Goal: Task Accomplishment & Management: Manage account settings

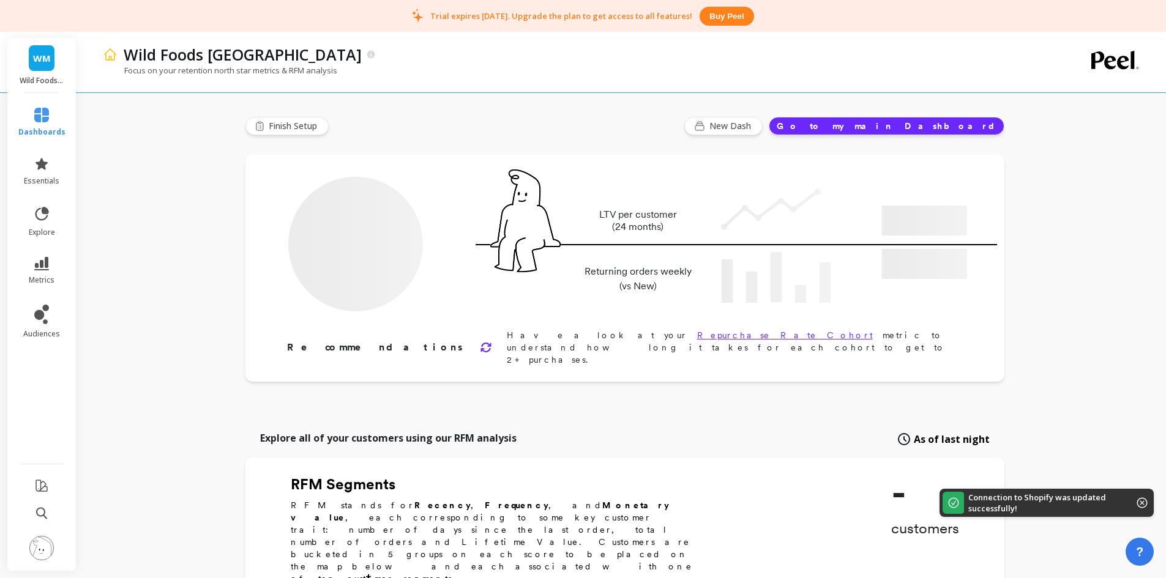
type input "Champions"
type input "171"
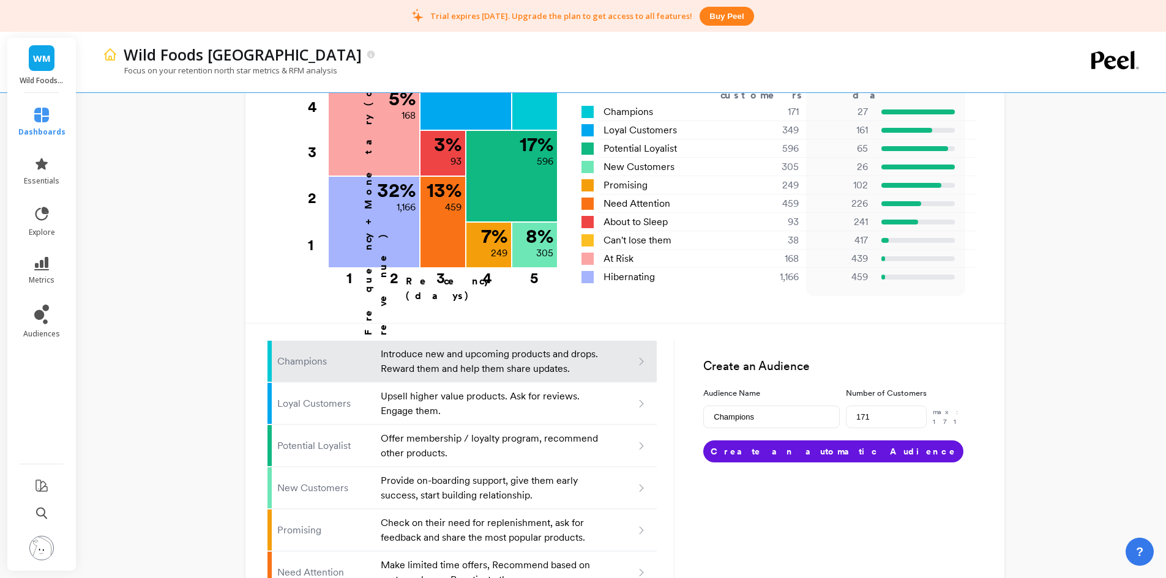
scroll to position [490, 0]
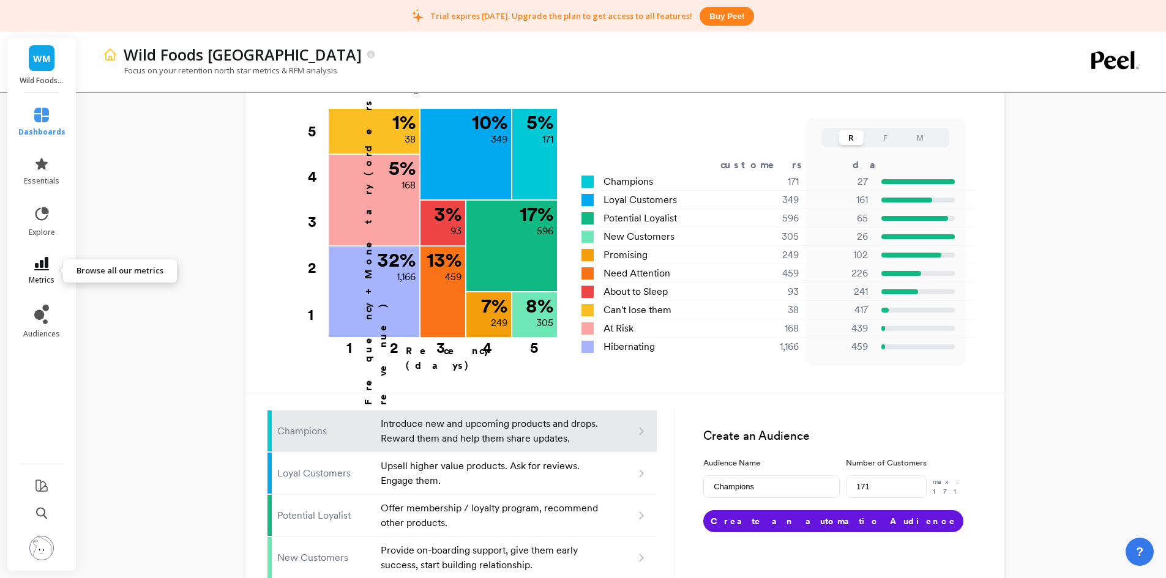
click at [45, 258] on icon at bounding box center [41, 263] width 15 height 13
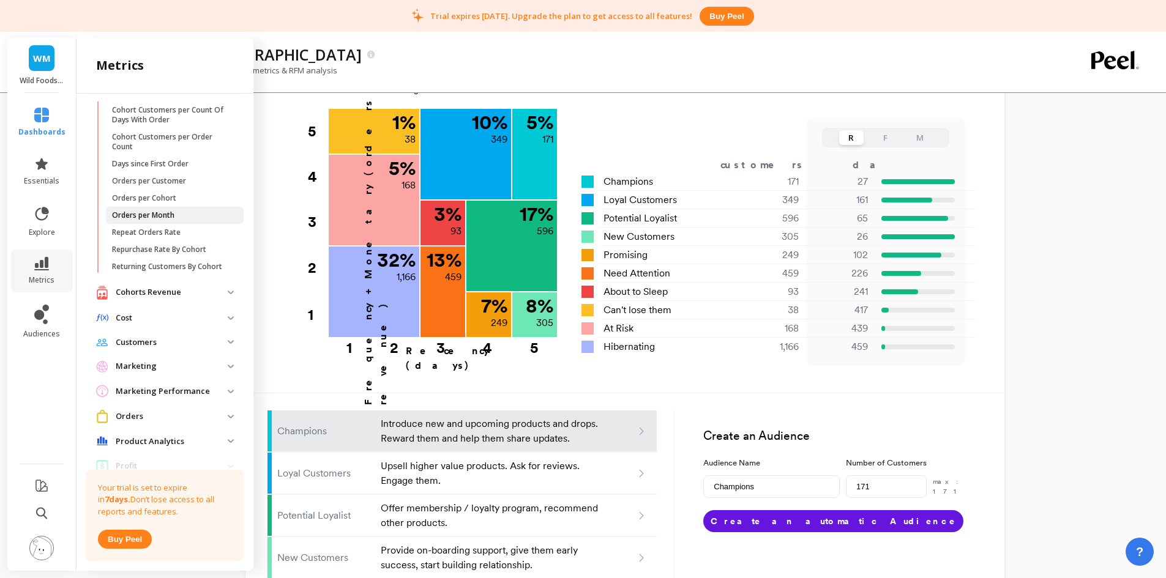
scroll to position [0, 0]
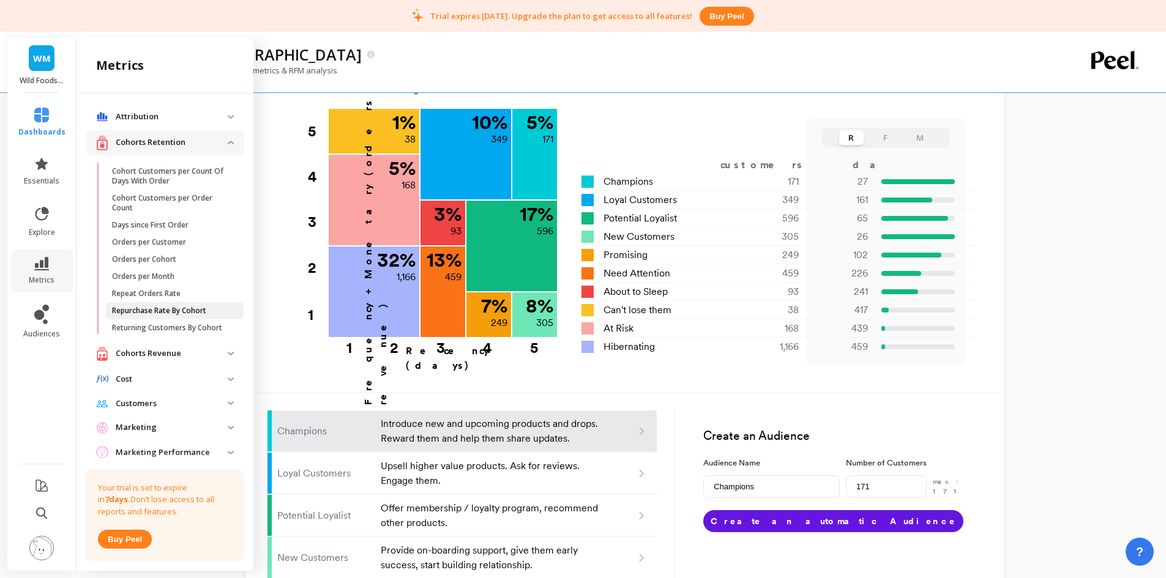
click at [165, 316] on link "Repurchase Rate By Cohort" at bounding box center [175, 310] width 138 height 17
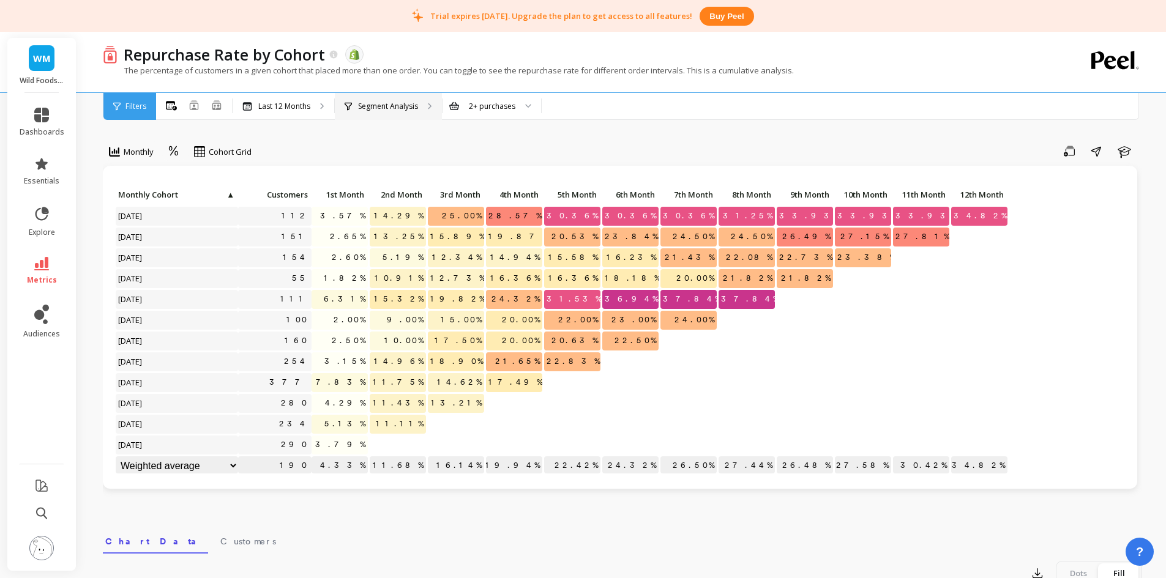
click at [370, 110] on p "Segment Analysis" at bounding box center [388, 107] width 60 height 10
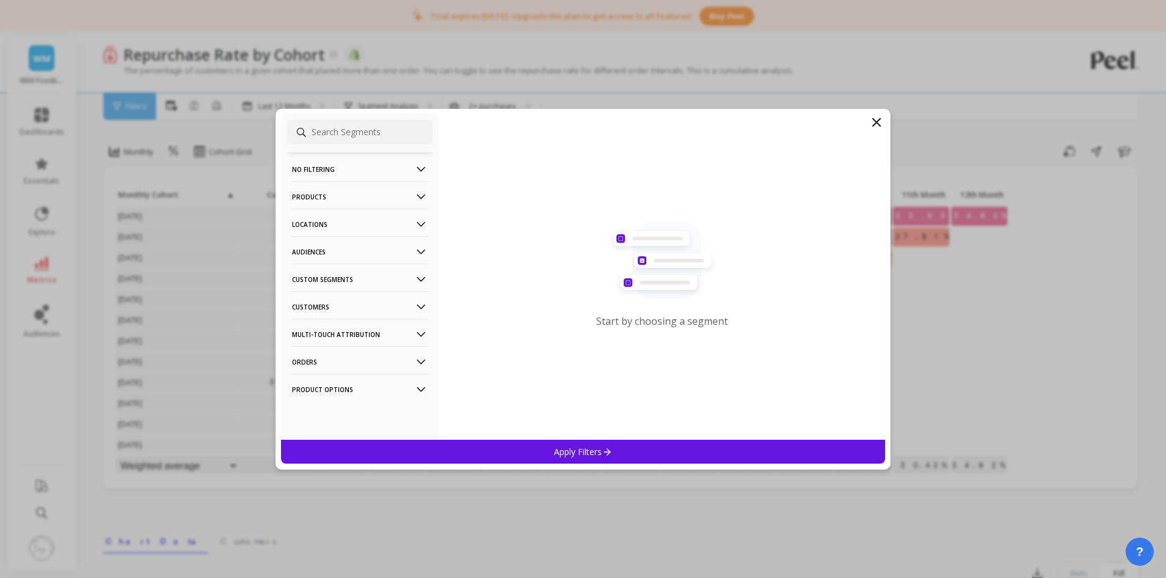
click at [369, 189] on p "Products" at bounding box center [360, 196] width 136 height 31
click at [363, 297] on div "SKUs" at bounding box center [360, 306] width 146 height 20
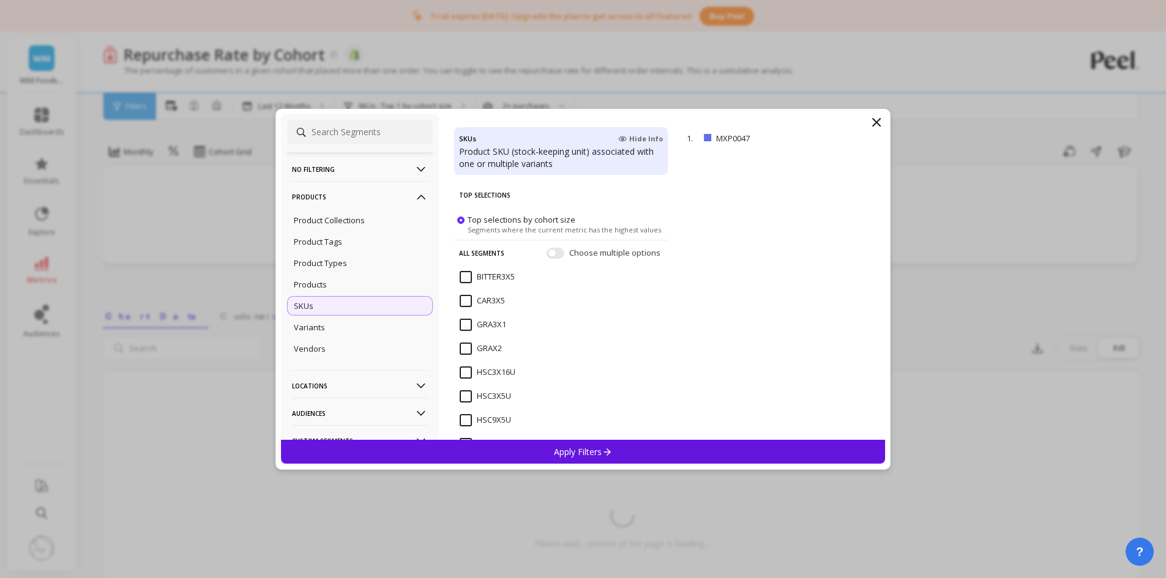
click at [357, 273] on ul "Product Collections Product Tags Product Types Products SKUs Variants Vendors" at bounding box center [360, 285] width 146 height 152
click at [350, 278] on div "Products" at bounding box center [360, 285] width 146 height 20
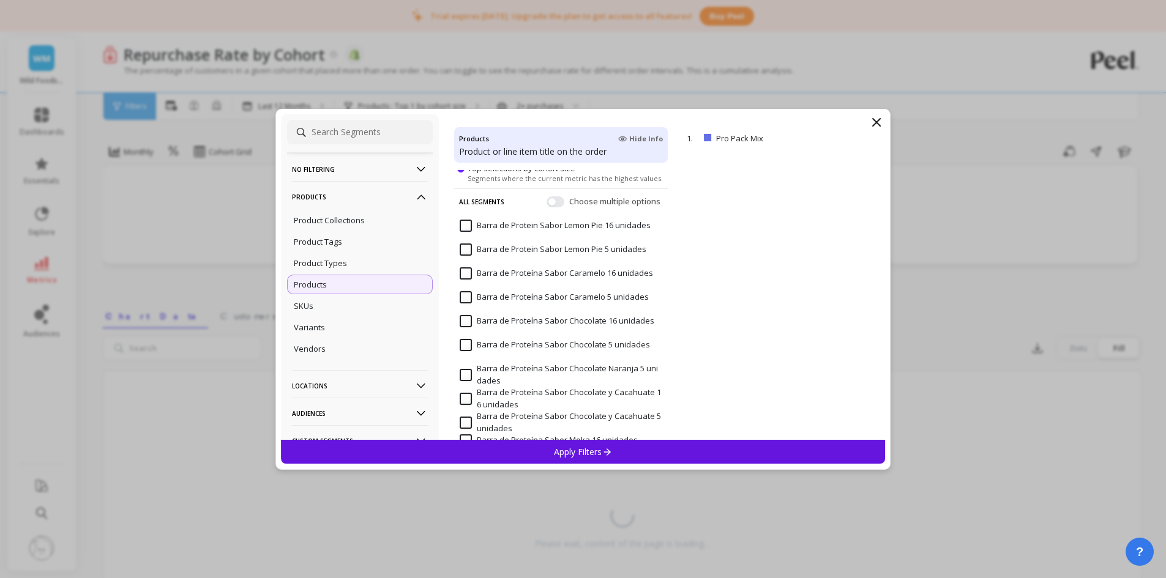
scroll to position [61, 0]
click at [466, 299] on input "Barra de Proteína Sabor Chocolate 16 unidades" at bounding box center [557, 299] width 195 height 12
click at [470, 321] on input "Barra de Proteína Sabor Chocolate 5 unidades" at bounding box center [555, 323] width 190 height 12
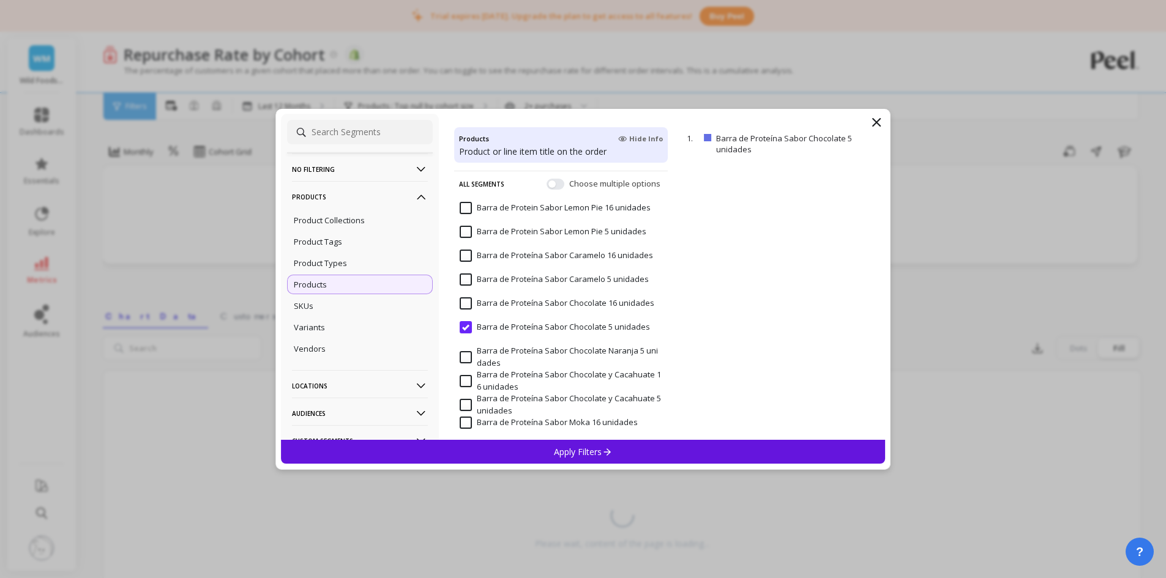
scroll to position [0, 0]
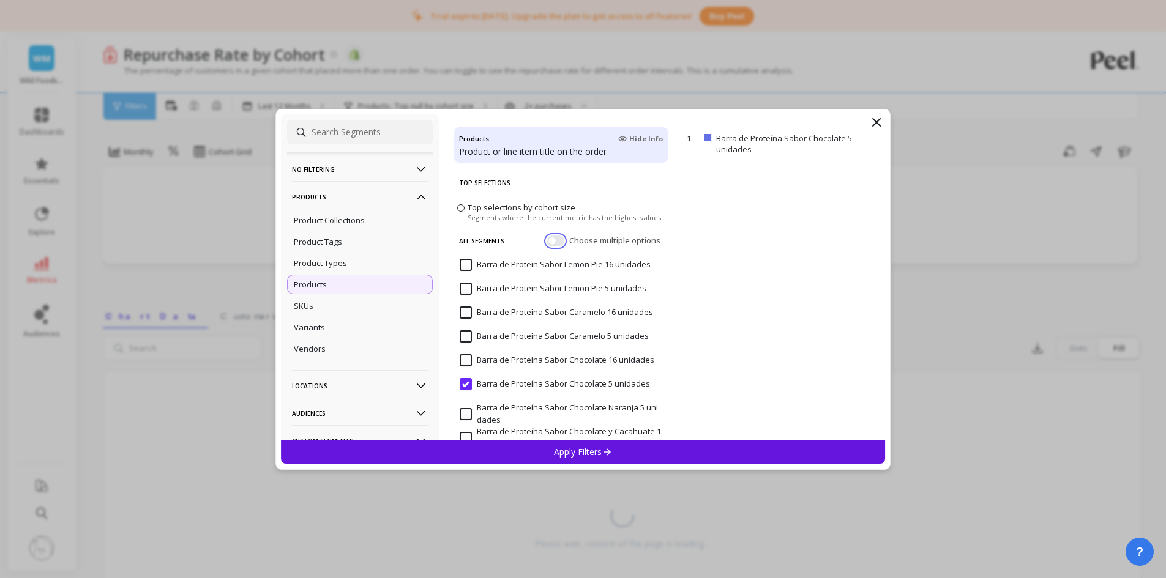
click at [550, 244] on button "button" at bounding box center [556, 240] width 18 height 11
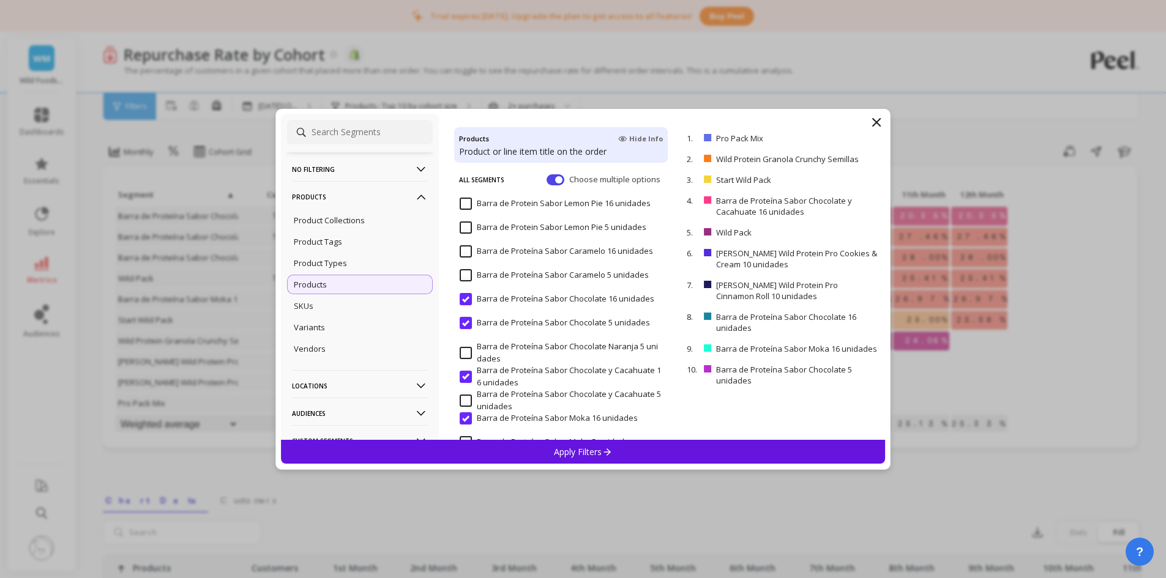
click at [466, 375] on input "Barra de Proteína Sabor Chocolate y Cacahuate 16 unidades" at bounding box center [561, 377] width 203 height 24
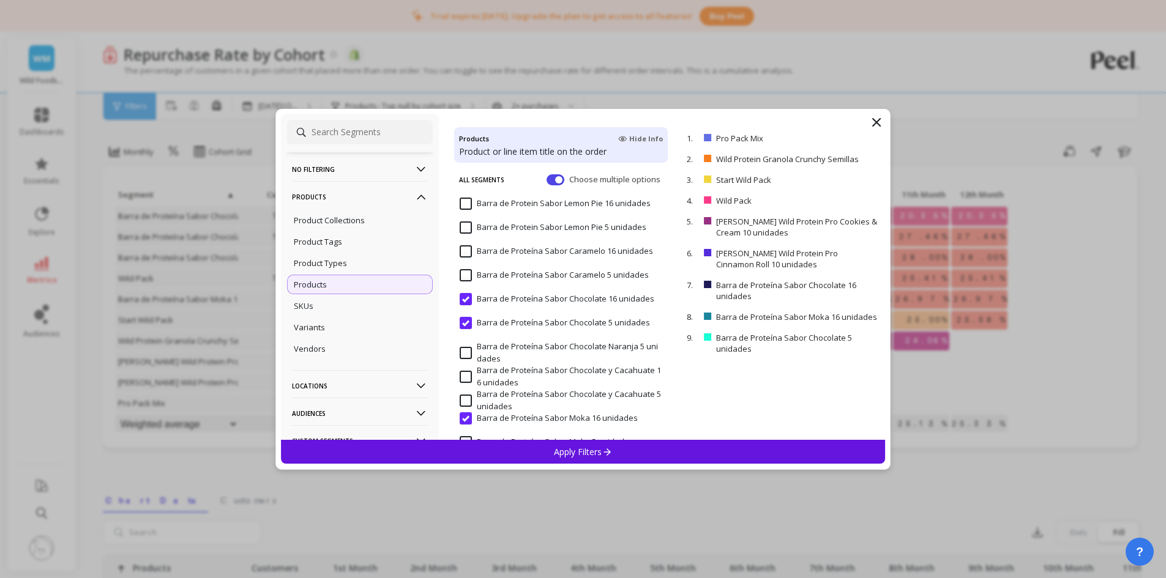
click at [466, 375] on input "Barra de Proteína Sabor Chocolate y Cacahuate 16 unidades" at bounding box center [561, 377] width 203 height 24
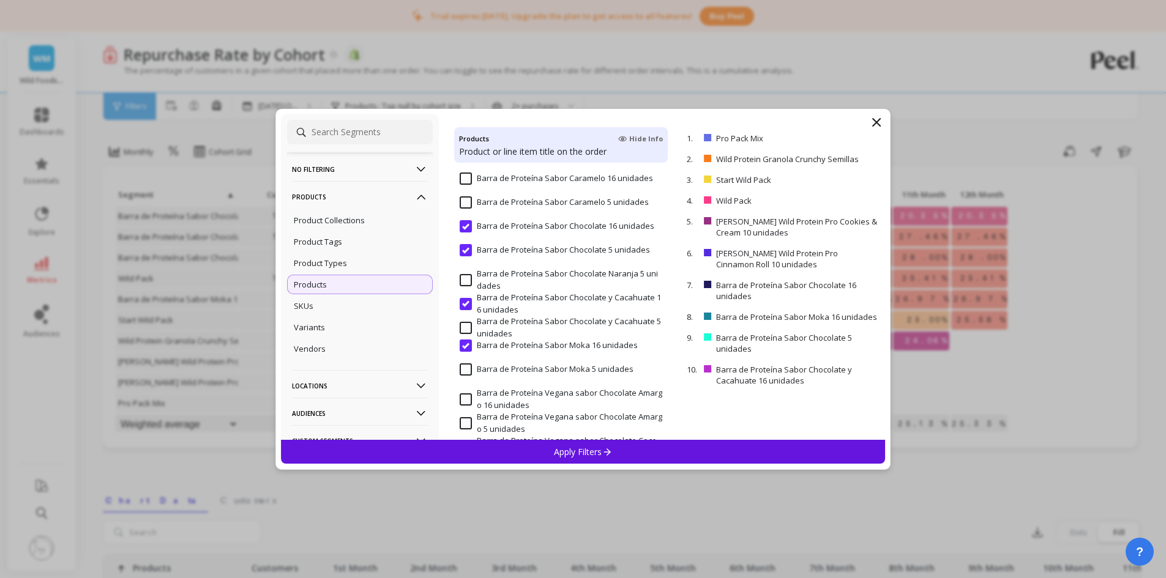
scroll to position [184, 0]
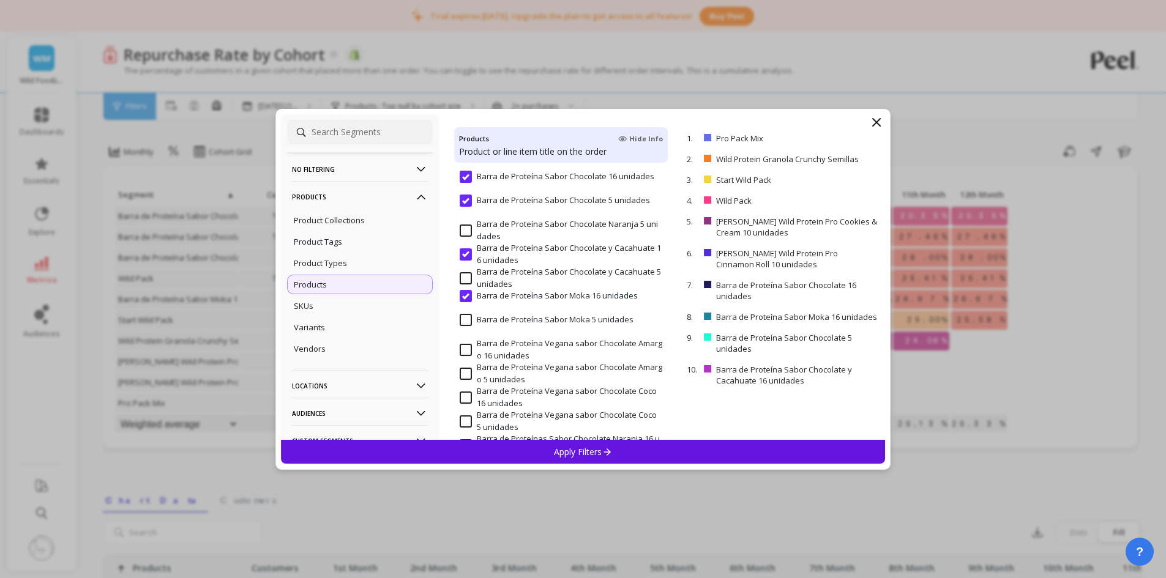
click at [463, 296] on input "Barra de Proteína Sabor Moka 16 unidades" at bounding box center [549, 296] width 178 height 12
click at [464, 274] on input "Barra de Proteína Sabor Chocolate y Cacahuate 5 unidades" at bounding box center [561, 278] width 203 height 24
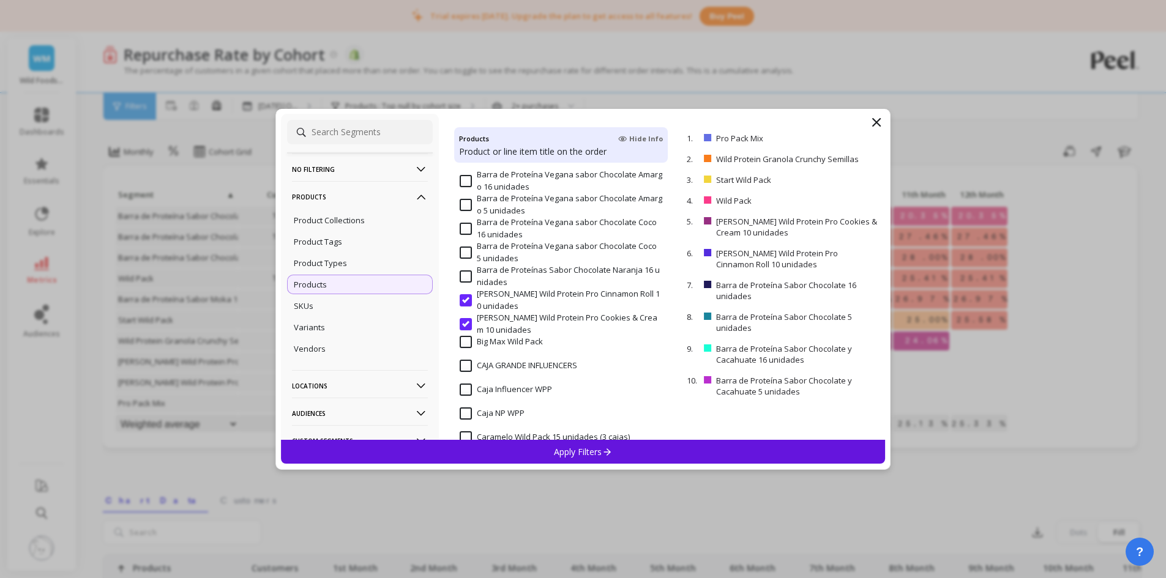
scroll to position [367, 0]
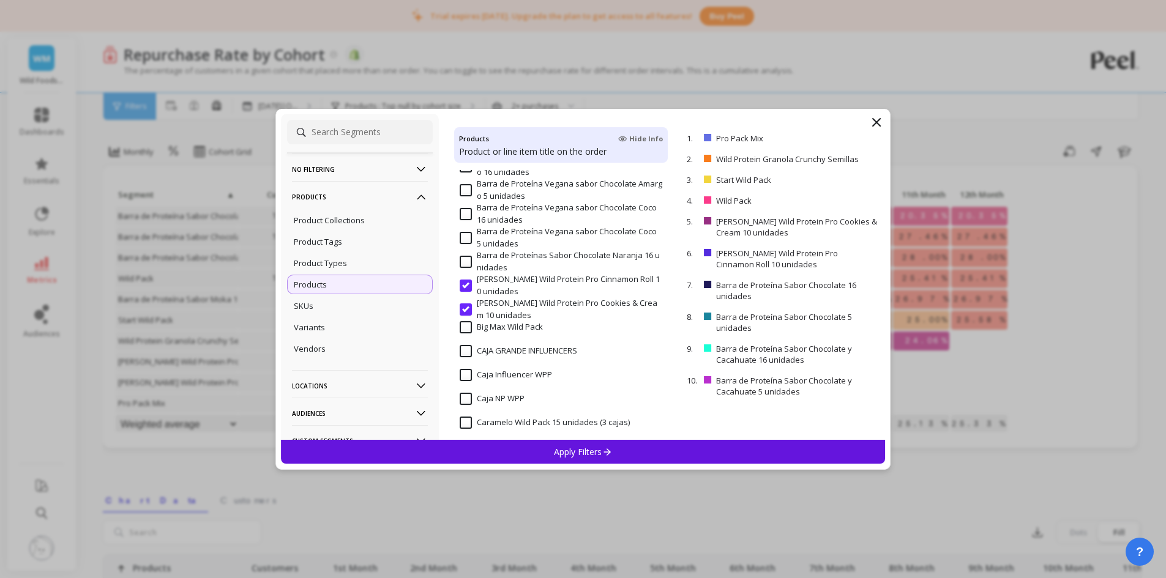
click at [465, 279] on input "[PERSON_NAME] Wild Protein Pro Cinnamon Roll 10 unidades" at bounding box center [561, 286] width 203 height 24
click at [469, 310] on input "[PERSON_NAME] Wild Protein Pro Cookies & Cream 10 unidades" at bounding box center [561, 309] width 203 height 24
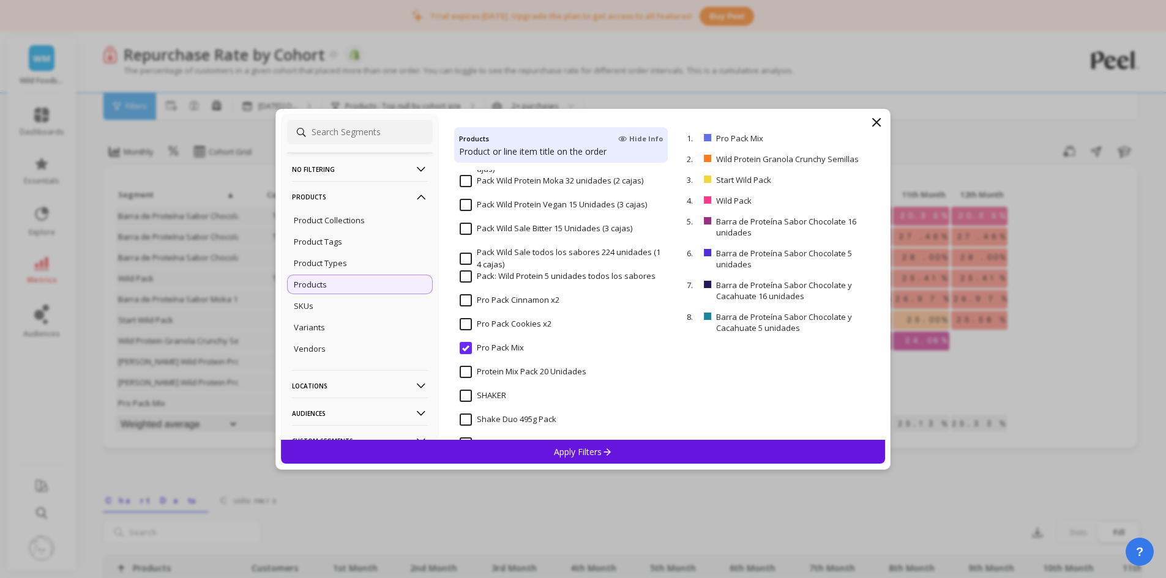
scroll to position [1285, 0]
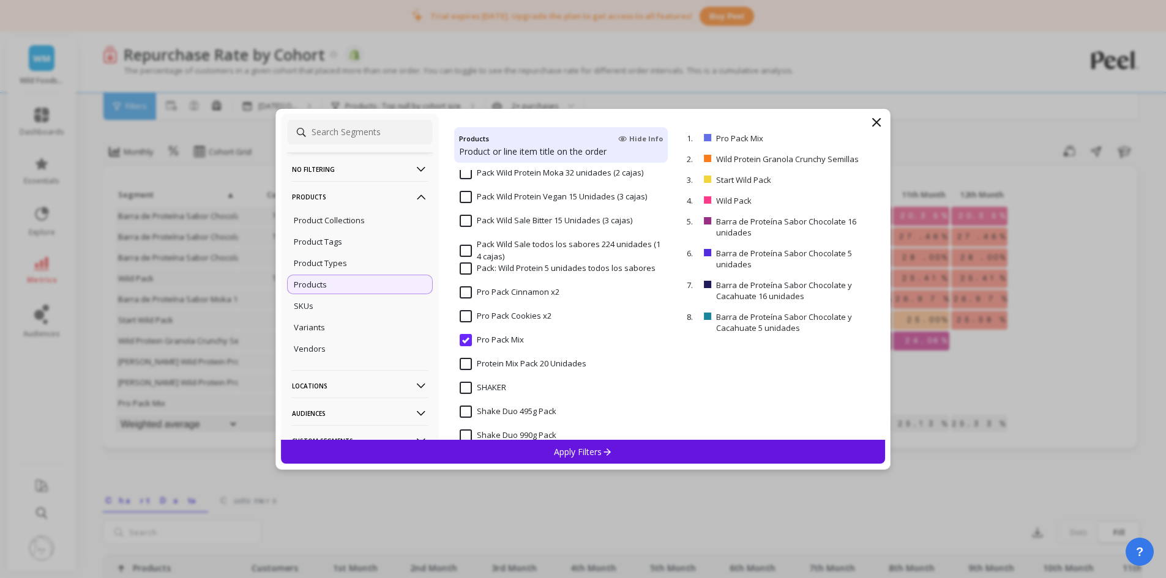
click at [463, 344] on input "Pro Pack Mix" at bounding box center [492, 340] width 64 height 12
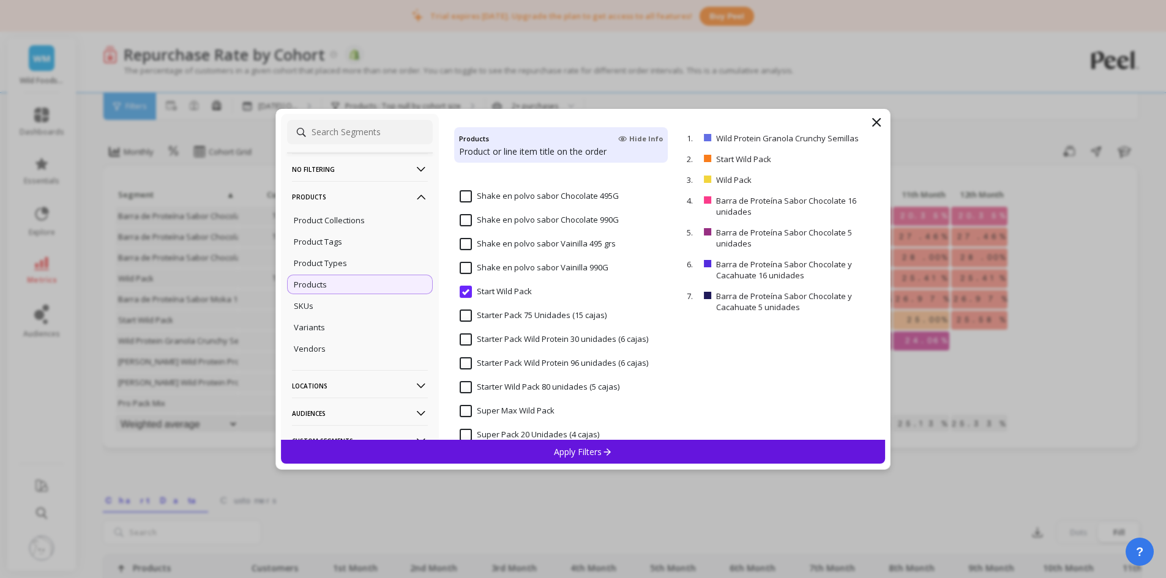
scroll to position [1652, 0]
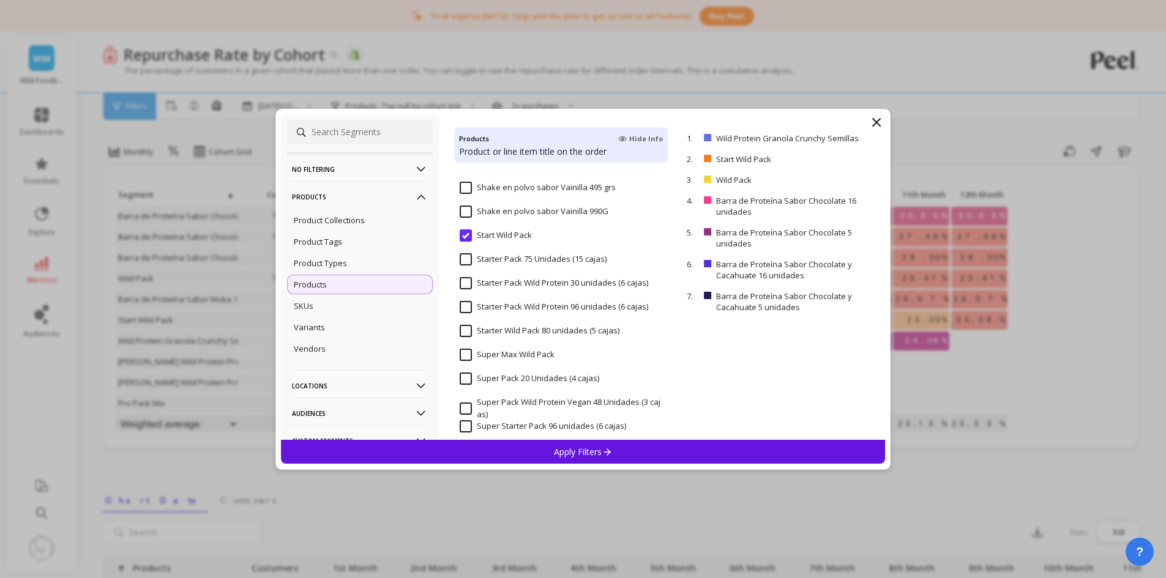
click at [463, 237] on input "Start Wild Pack" at bounding box center [496, 236] width 72 height 12
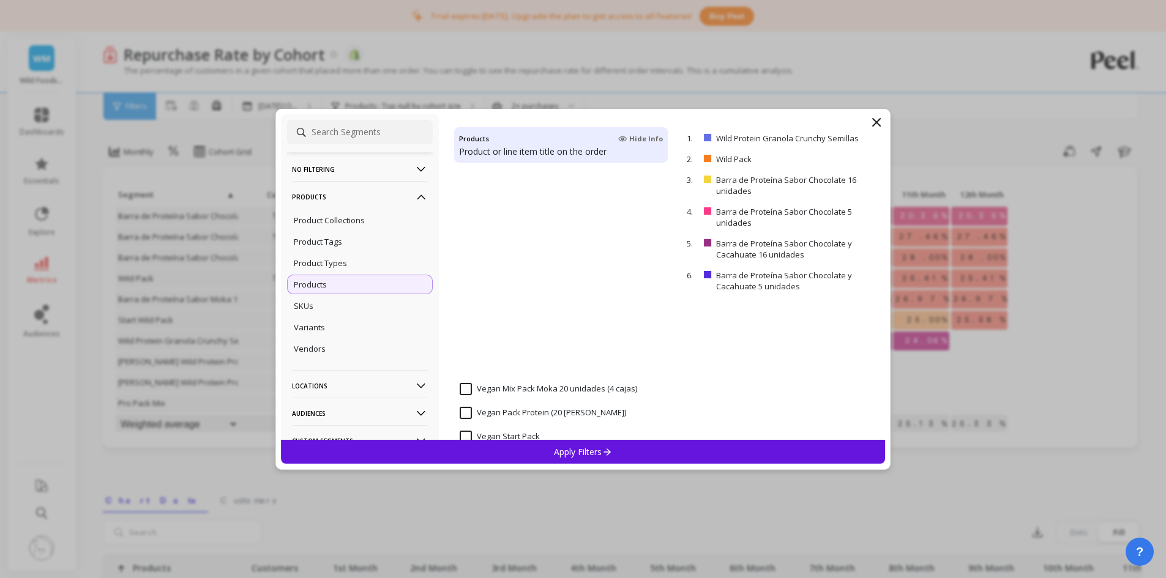
scroll to position [2022, 0]
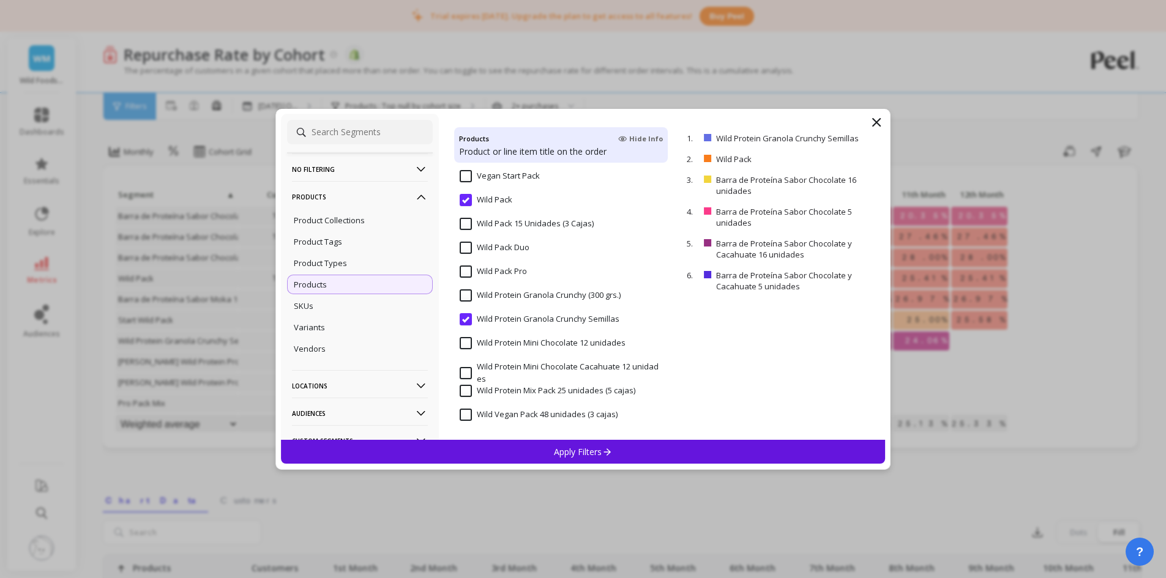
click at [468, 200] on input "Wild Pack" at bounding box center [486, 200] width 53 height 12
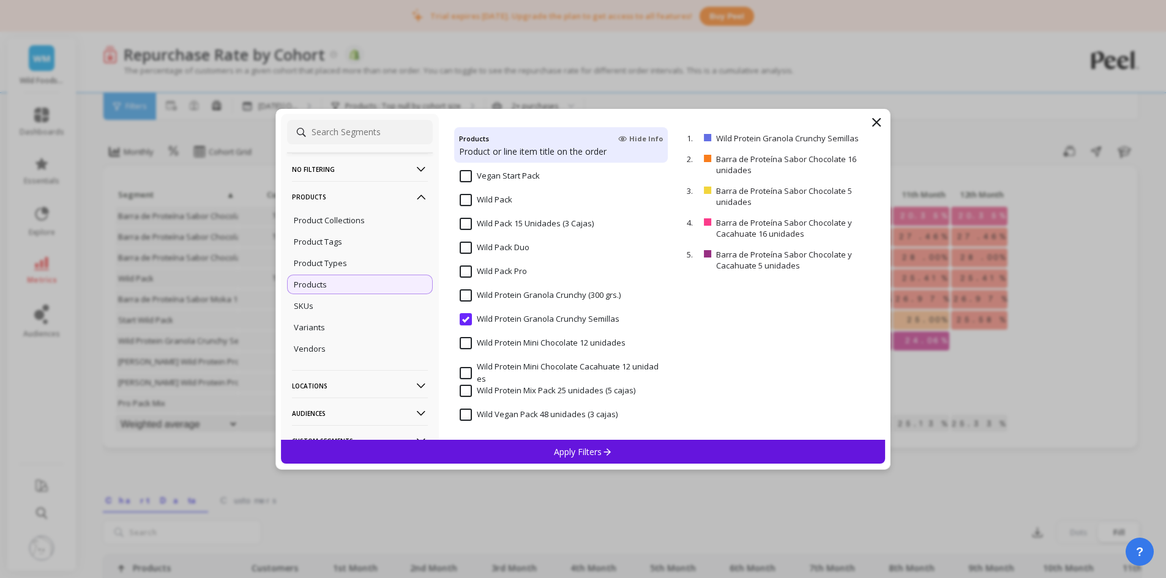
click at [469, 319] on input "Wild Protein Granola Crunchy Semillas" at bounding box center [540, 319] width 160 height 12
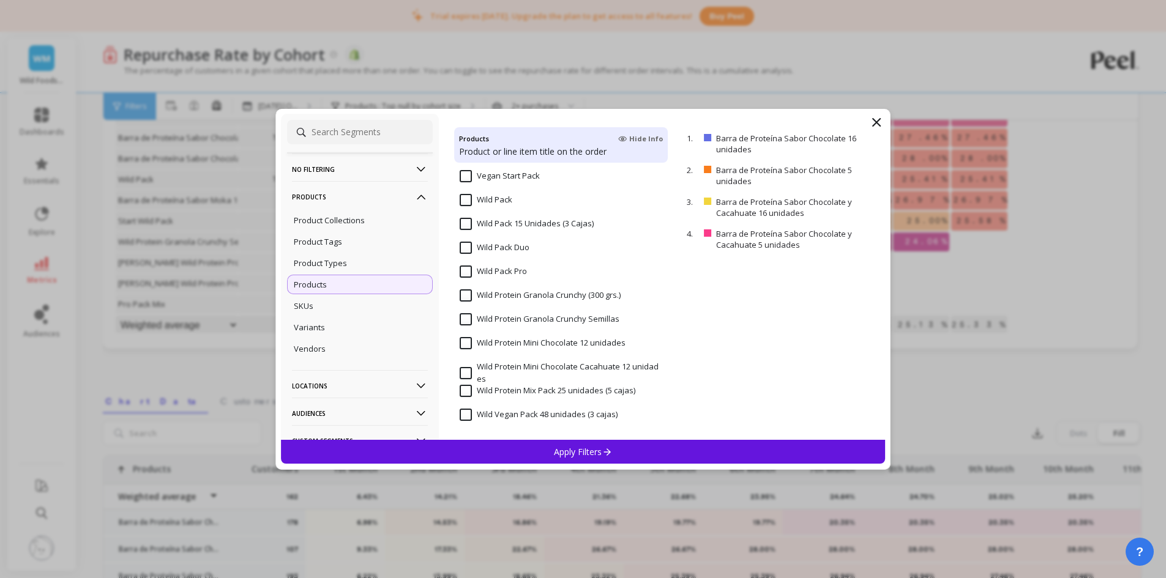
scroll to position [306, 0]
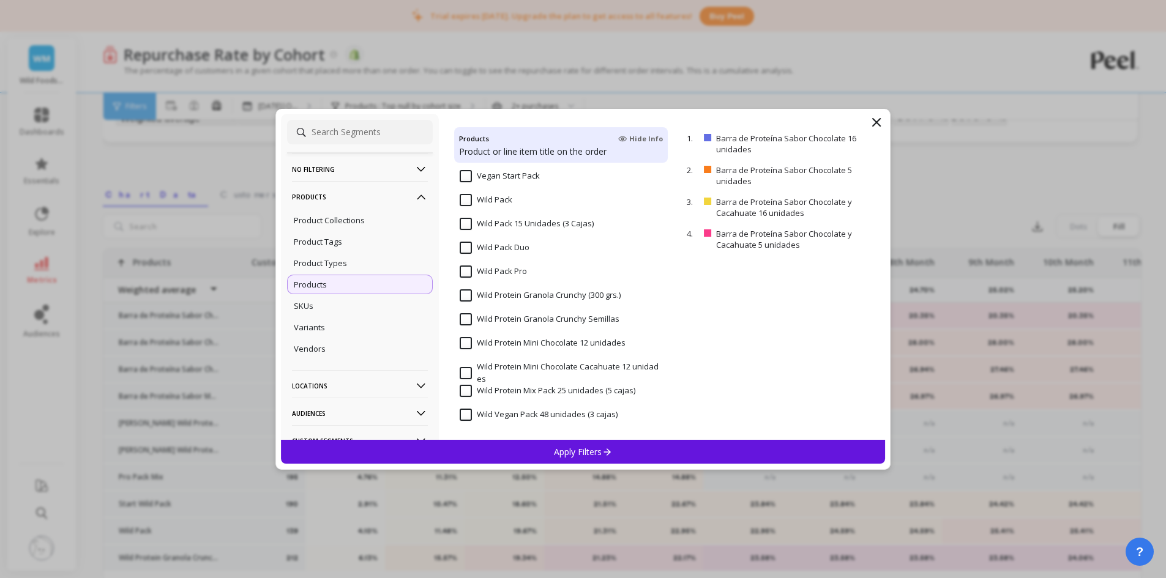
click at [597, 450] on p "Apply Filters" at bounding box center [583, 452] width 58 height 12
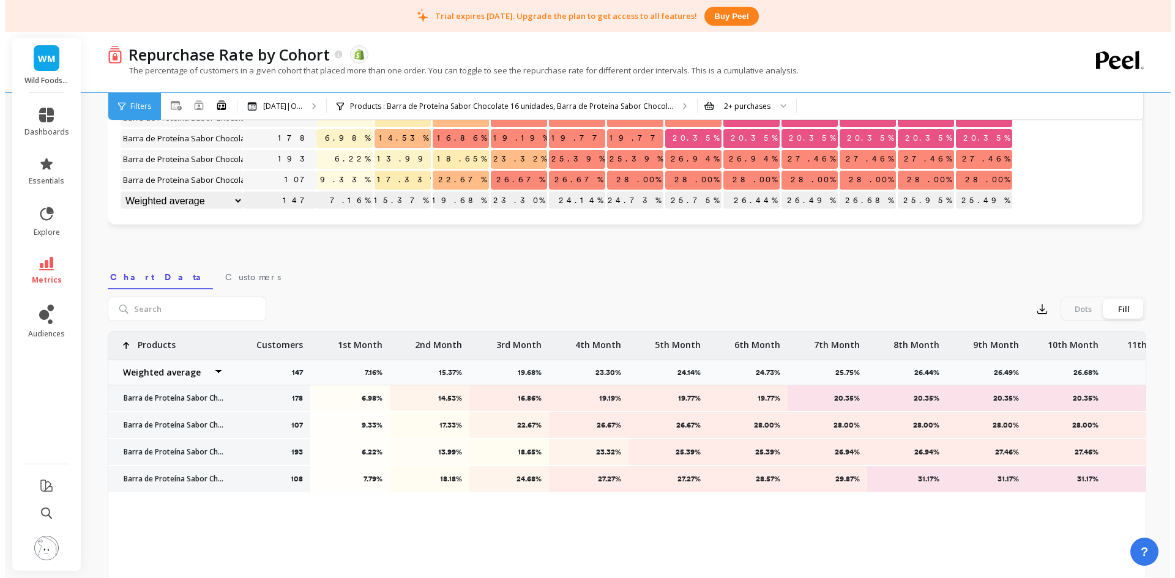
scroll to position [122, 0]
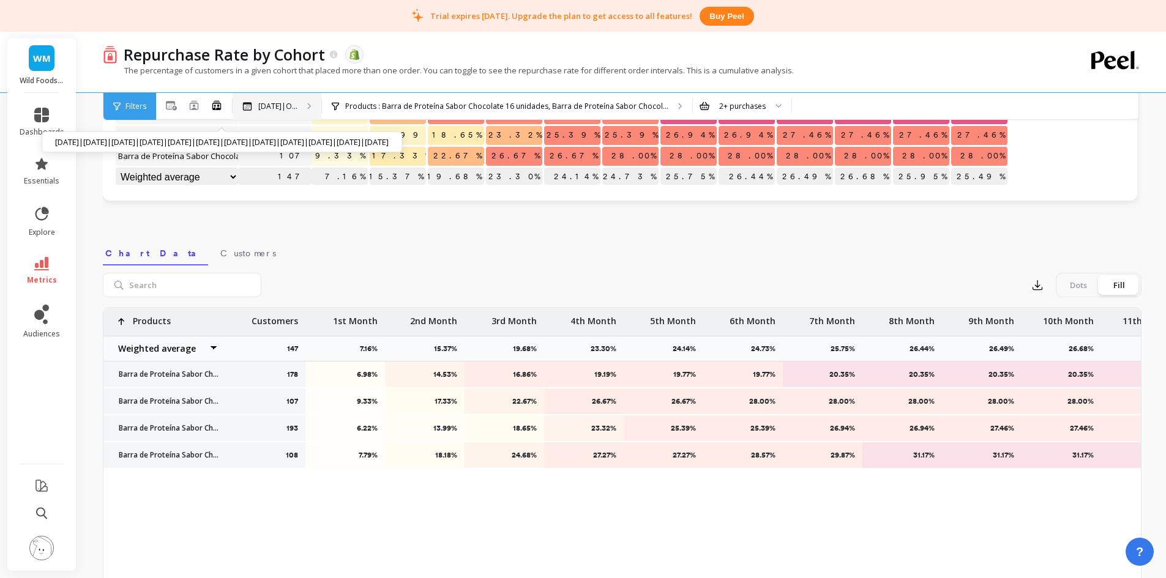
click at [283, 106] on p "[DATE]|O..." at bounding box center [277, 107] width 39 height 10
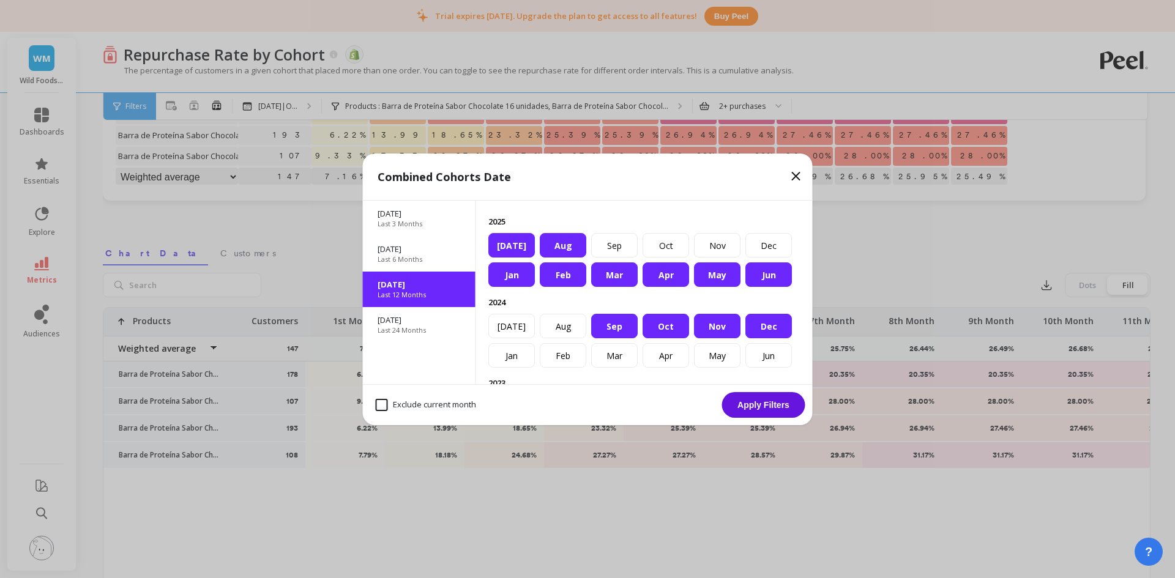
click at [528, 287] on div "Jan" at bounding box center [511, 275] width 47 height 24
click at [694, 338] on div "Nov" at bounding box center [717, 326] width 47 height 24
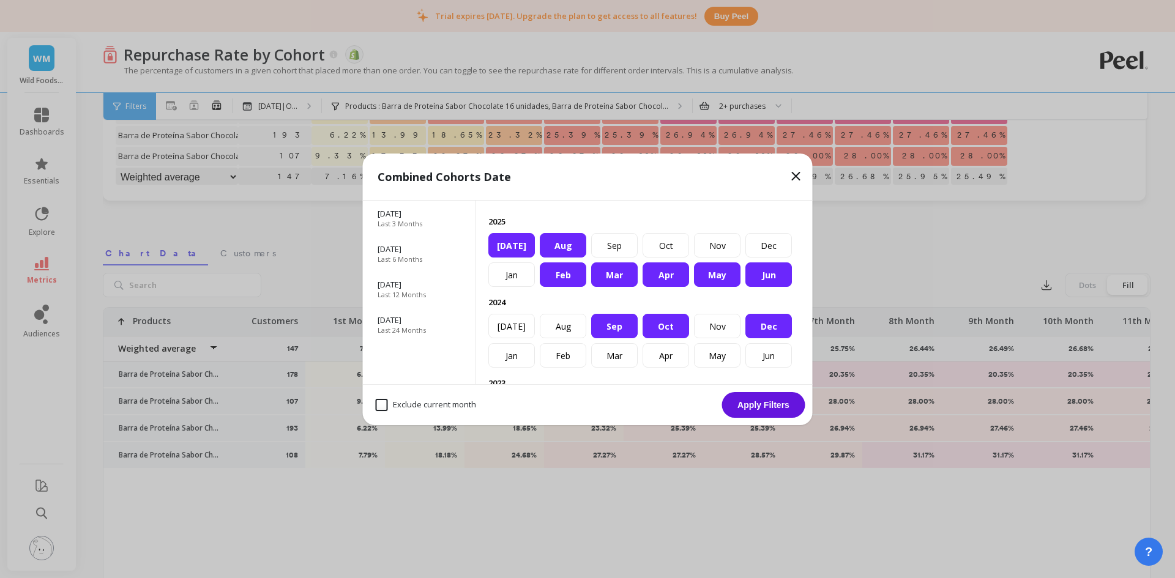
click at [745, 338] on div "Dec" at bounding box center [768, 326] width 47 height 24
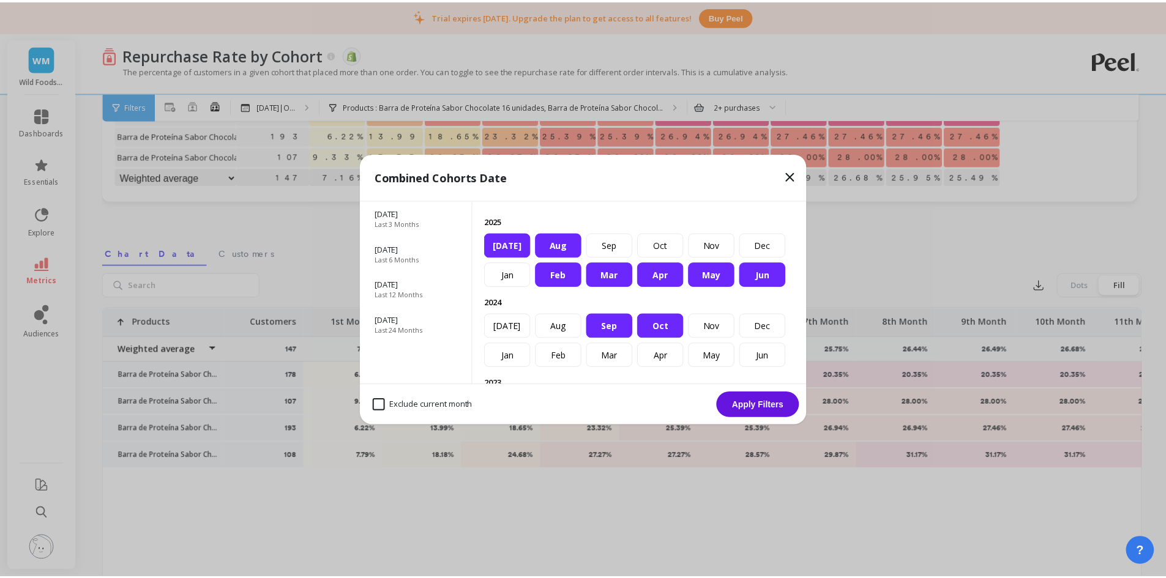
scroll to position [61, 0]
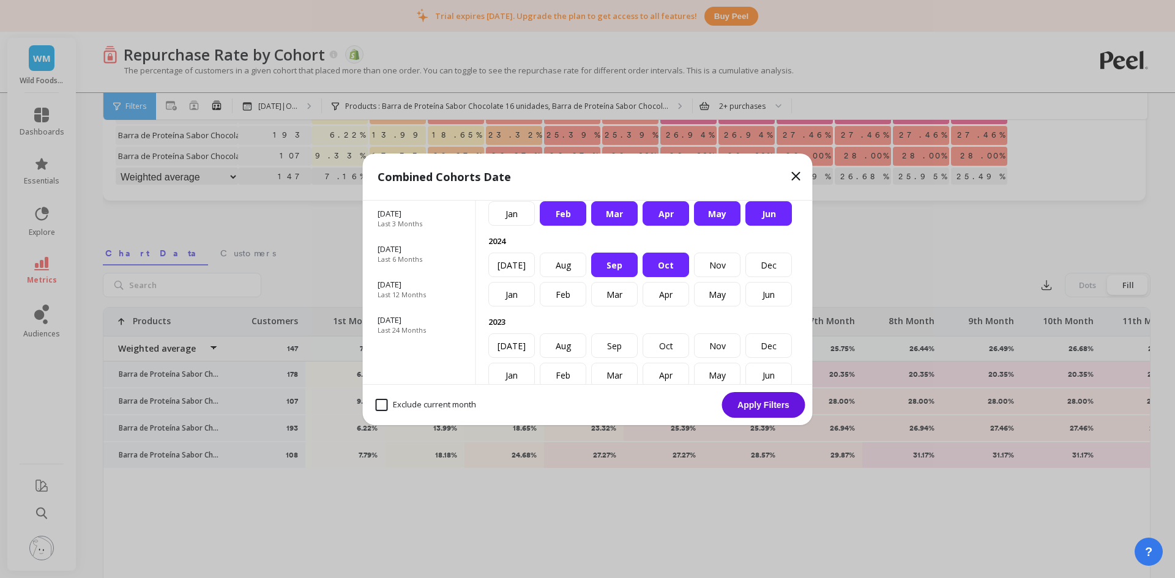
click at [638, 277] on div "Sep" at bounding box center [614, 265] width 47 height 24
click at [689, 277] on div "Oct" at bounding box center [666, 265] width 47 height 24
click at [783, 409] on button "Apply Filters" at bounding box center [763, 405] width 83 height 26
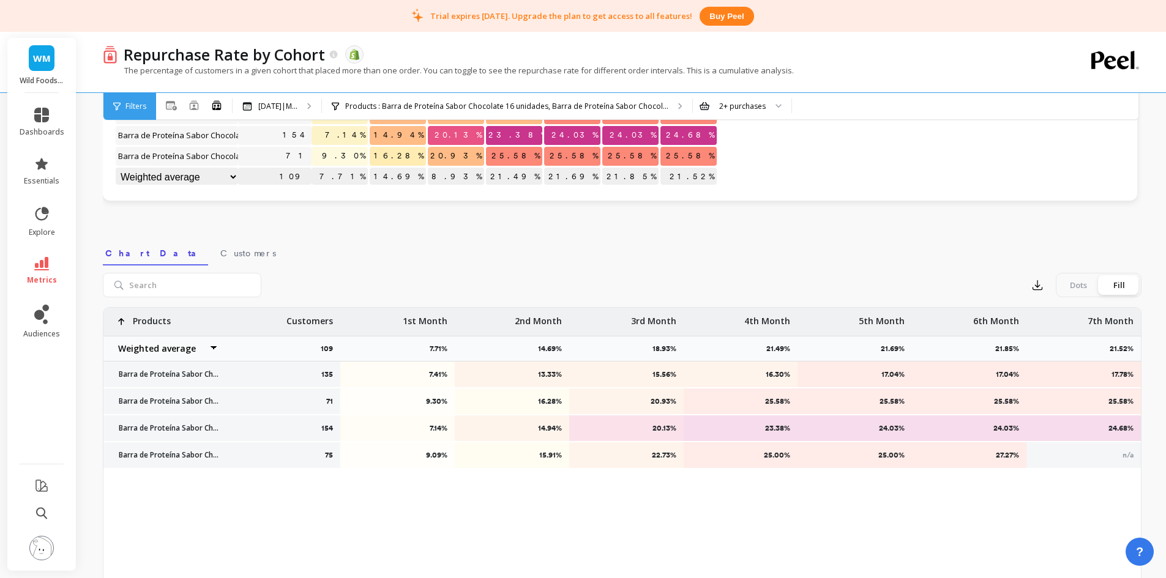
click at [204, 349] on select "Weighted average Weighted average excl. current month Sum [PERSON_NAME]" at bounding box center [164, 349] width 122 height 24
select select "sum"
click at [186, 350] on select "Weighted average Weighted average excl. current month Sum [PERSON_NAME]" at bounding box center [164, 349] width 122 height 24
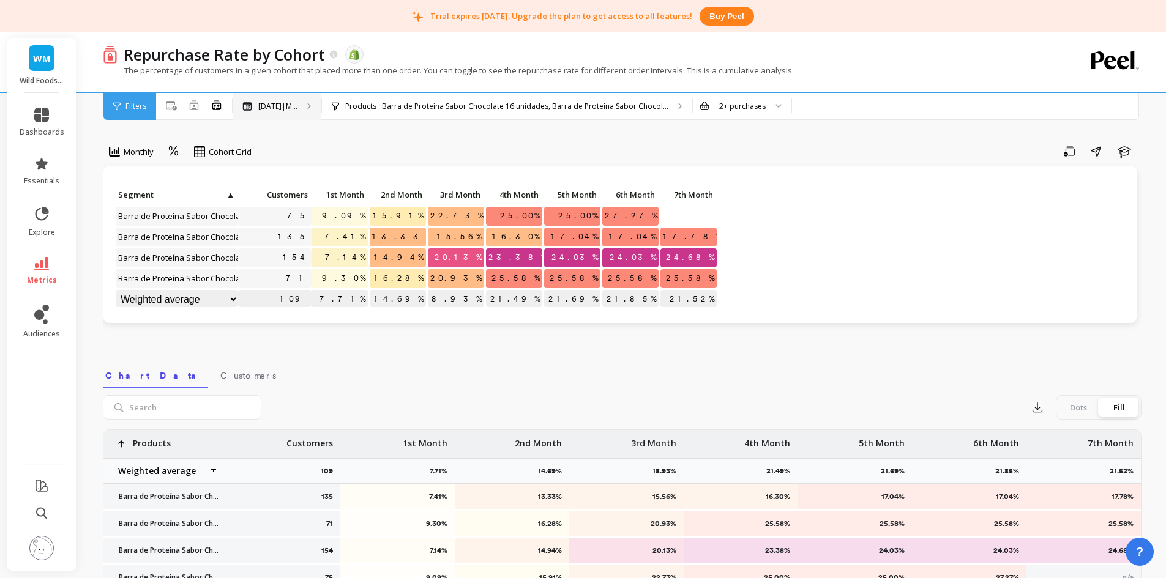
click at [252, 108] on icon at bounding box center [247, 106] width 9 height 9
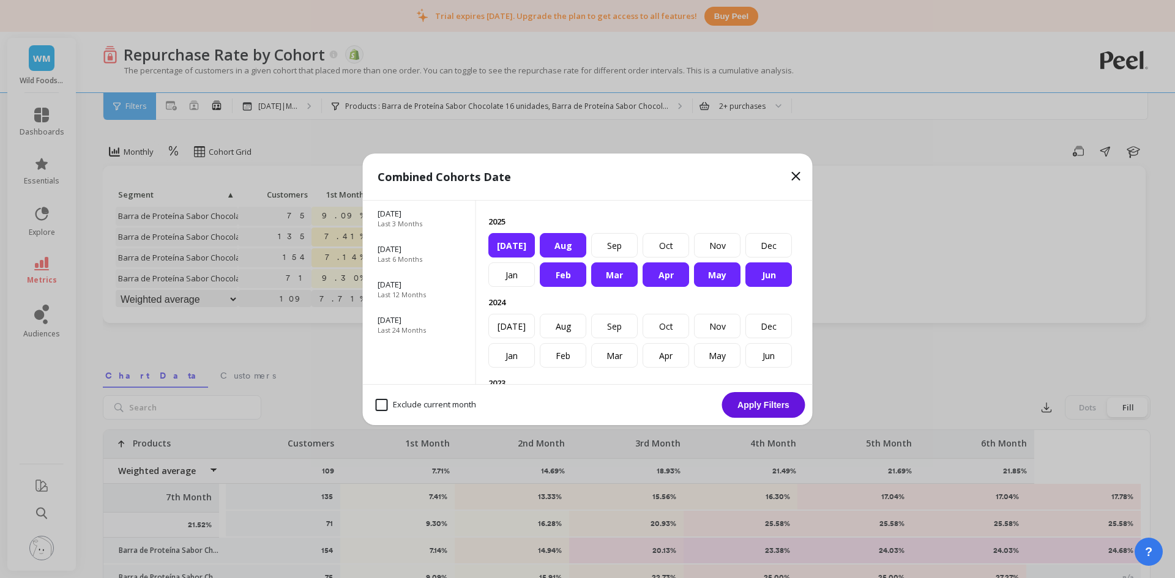
click at [745, 276] on div "Jun" at bounding box center [768, 275] width 47 height 24
click at [535, 258] on div "[DATE]" at bounding box center [511, 245] width 47 height 24
click at [586, 258] on div "Aug" at bounding box center [563, 245] width 47 height 24
click at [771, 409] on button "Apply Filters" at bounding box center [763, 405] width 83 height 26
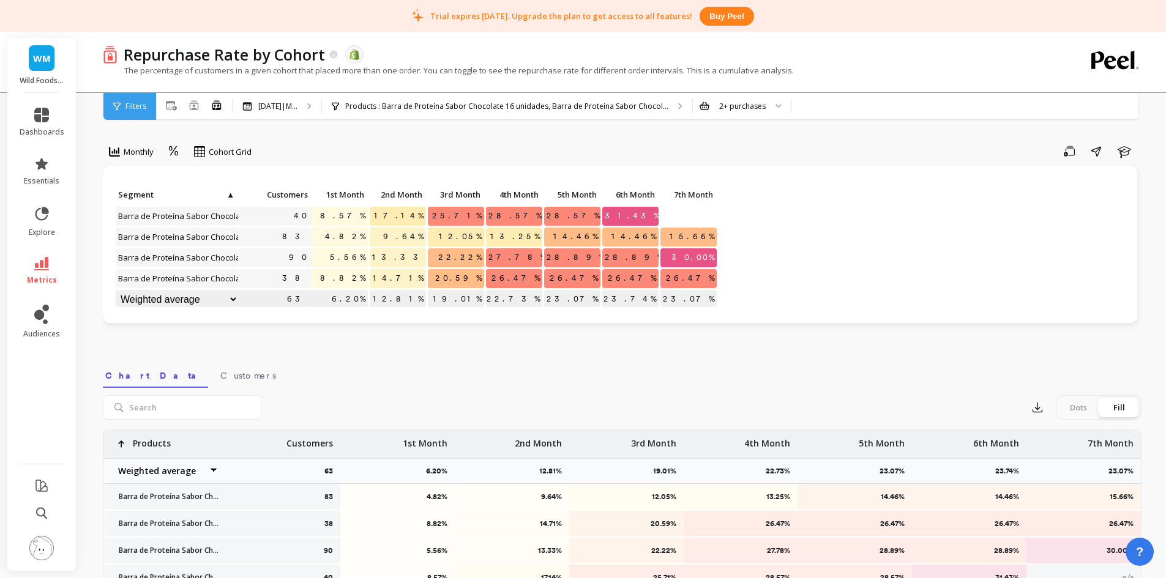
scroll to position [122, 0]
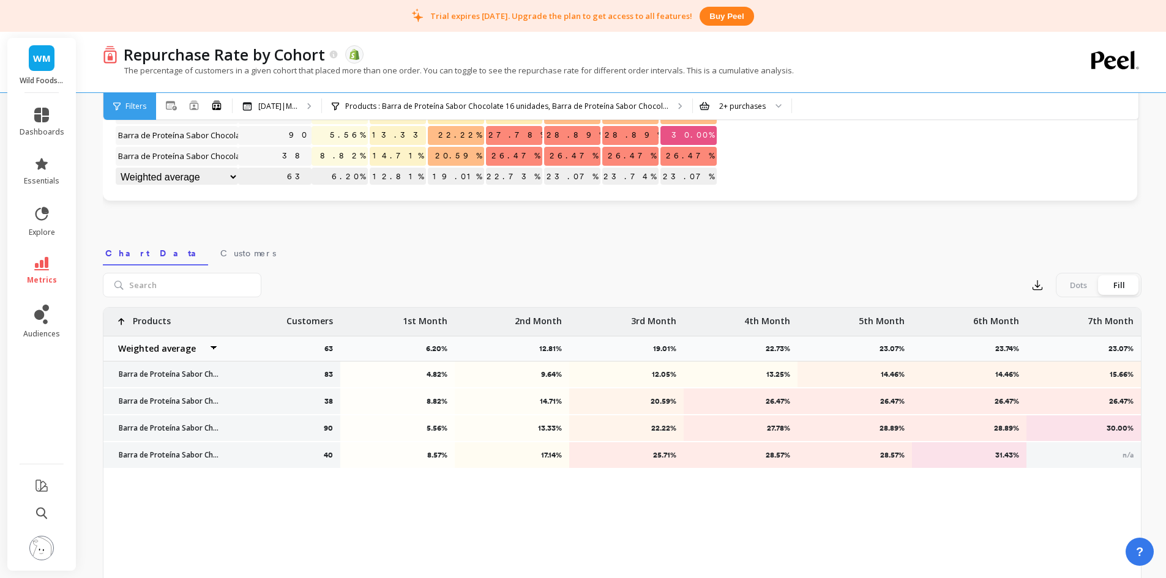
click at [304, 525] on div "83 4.82% 9.64% 12.05% 13.25% 14.46% 14.46% 15.66% 38 8.82% 14.71% 20.59% 26.47%…" at bounding box center [621, 501] width 1037 height 386
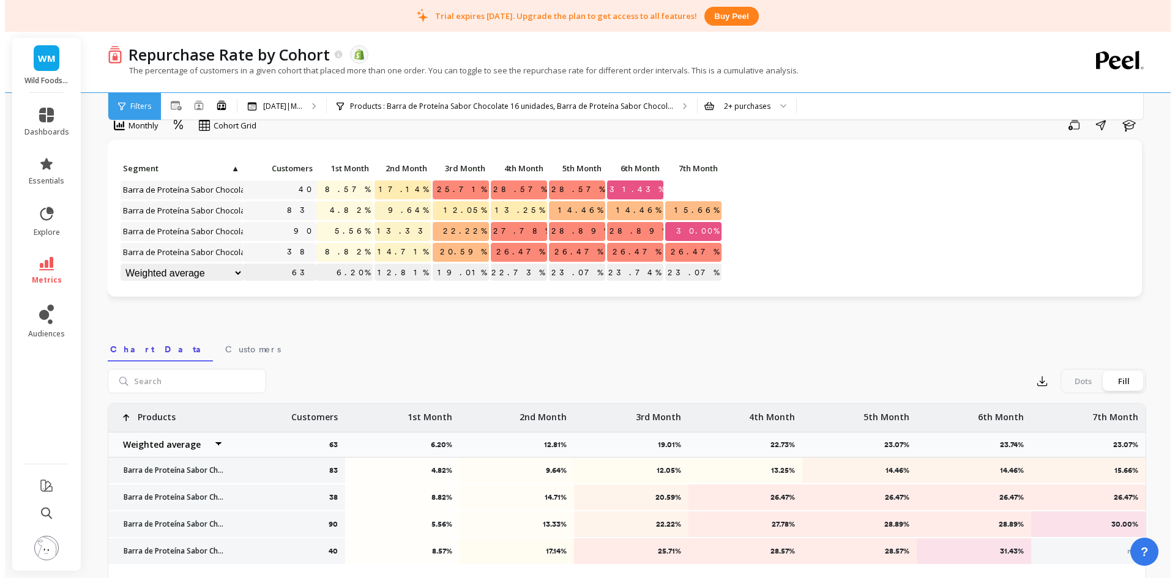
scroll to position [0, 0]
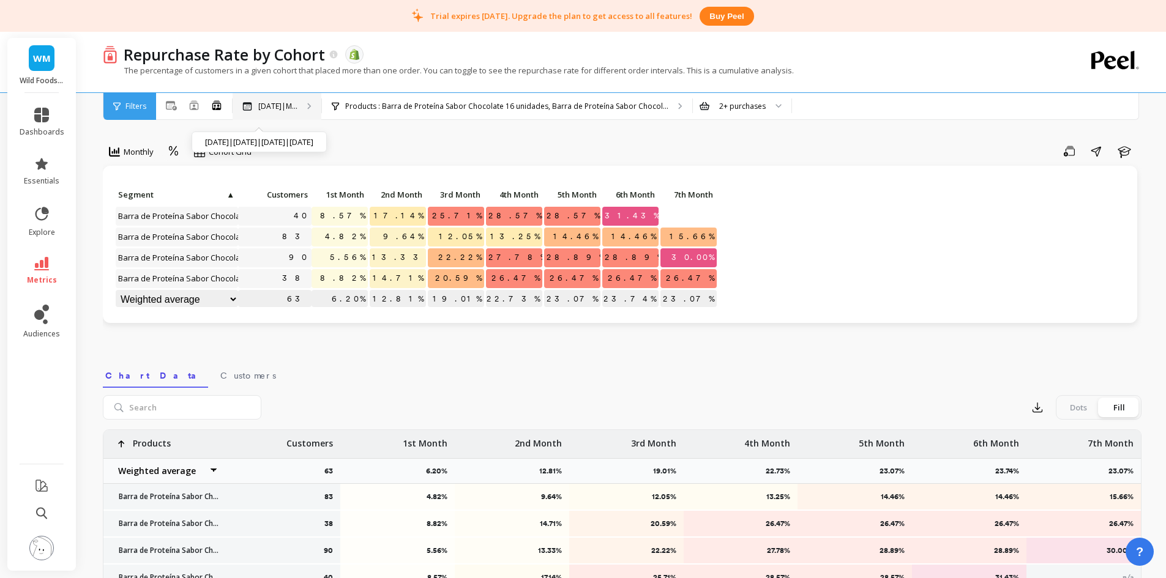
click at [294, 110] on p "[DATE]|M..." at bounding box center [277, 107] width 39 height 10
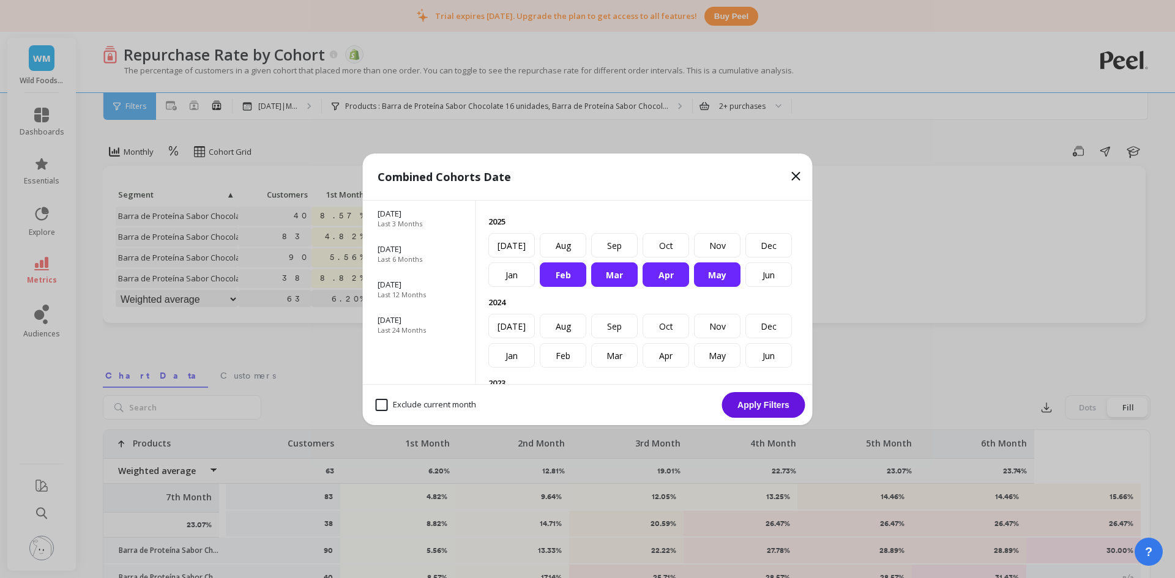
click at [747, 400] on button "Apply Filters" at bounding box center [763, 405] width 83 height 26
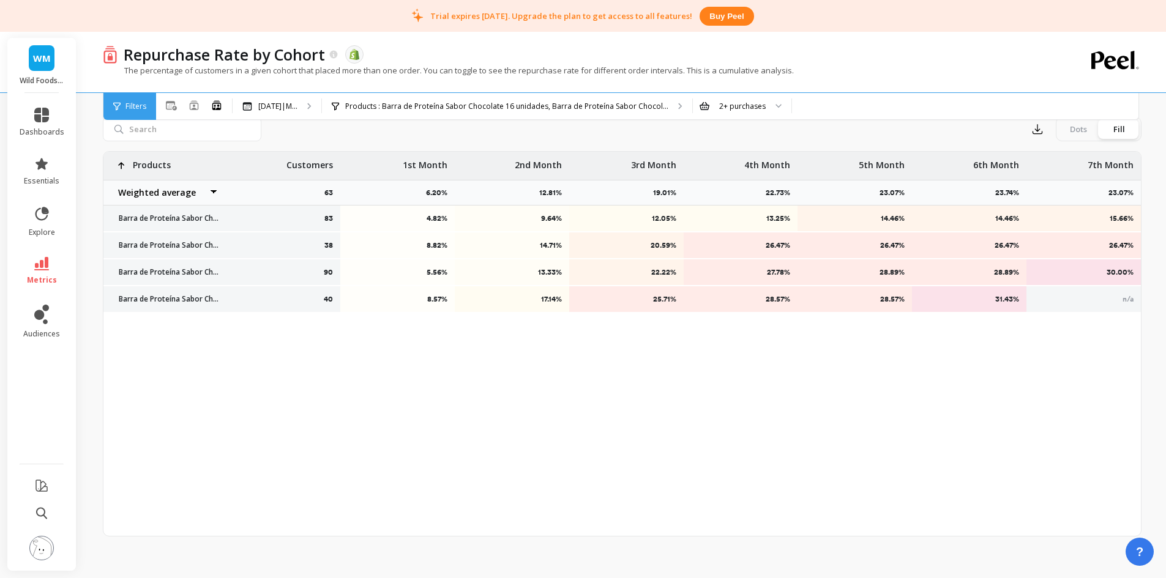
scroll to position [285, 0]
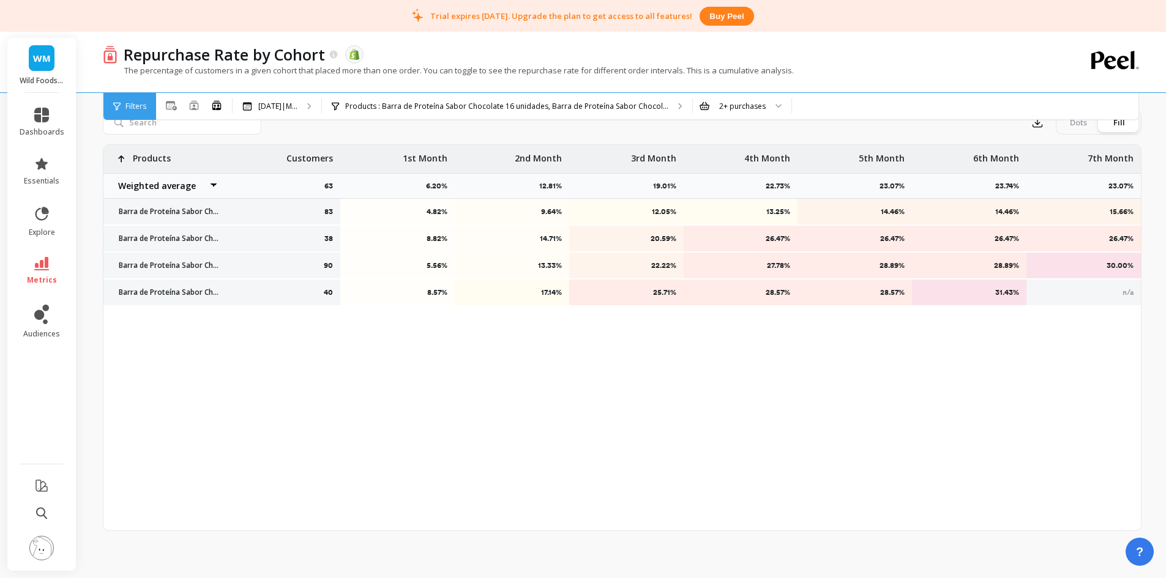
click at [862, 419] on div "83 4.82% 9.64% 12.05% 13.25% 14.46% 14.46% 15.66% 38 8.82% 14.71% 20.59% 26.47%…" at bounding box center [621, 338] width 1037 height 386
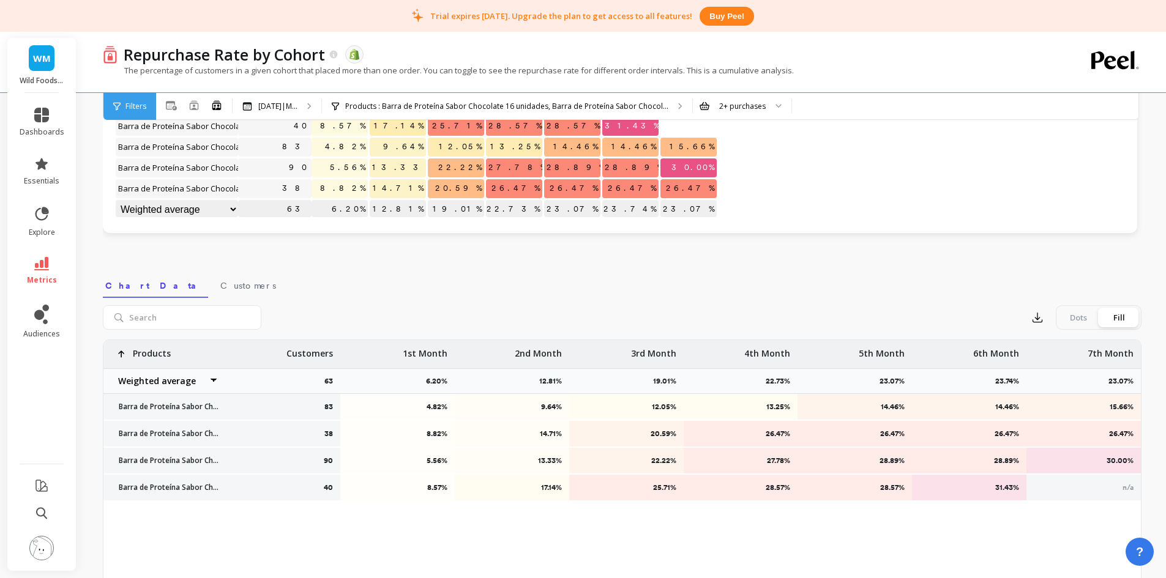
scroll to position [0, 0]
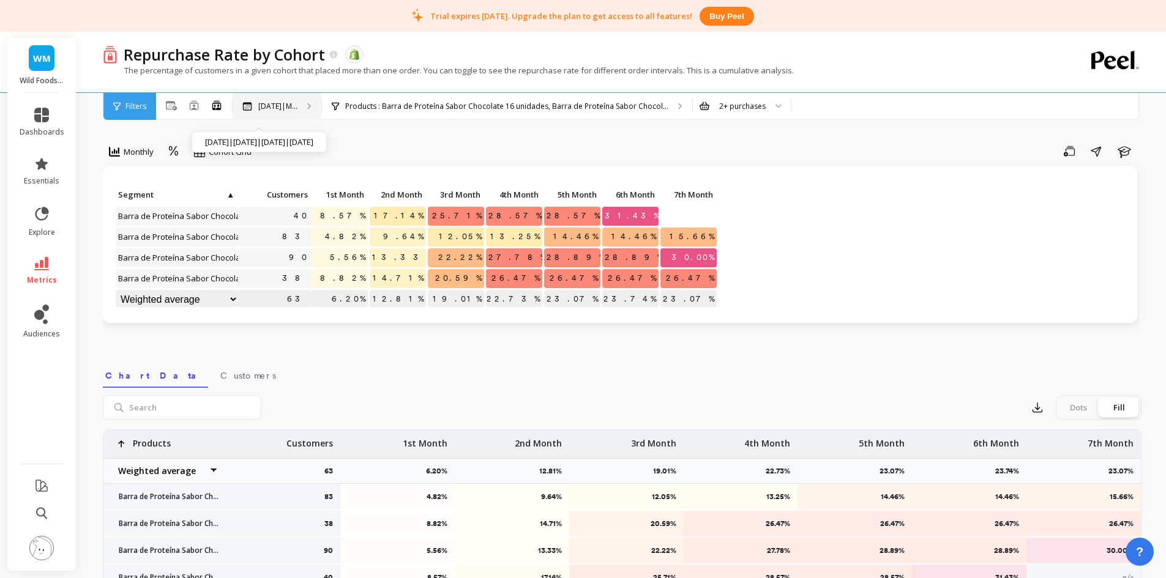
click at [263, 96] on div "[DATE]|M... [DATE]|[DATE]|[DATE]|[DATE]" at bounding box center [277, 106] width 89 height 27
click at [59, 270] on link "metrics" at bounding box center [42, 271] width 45 height 28
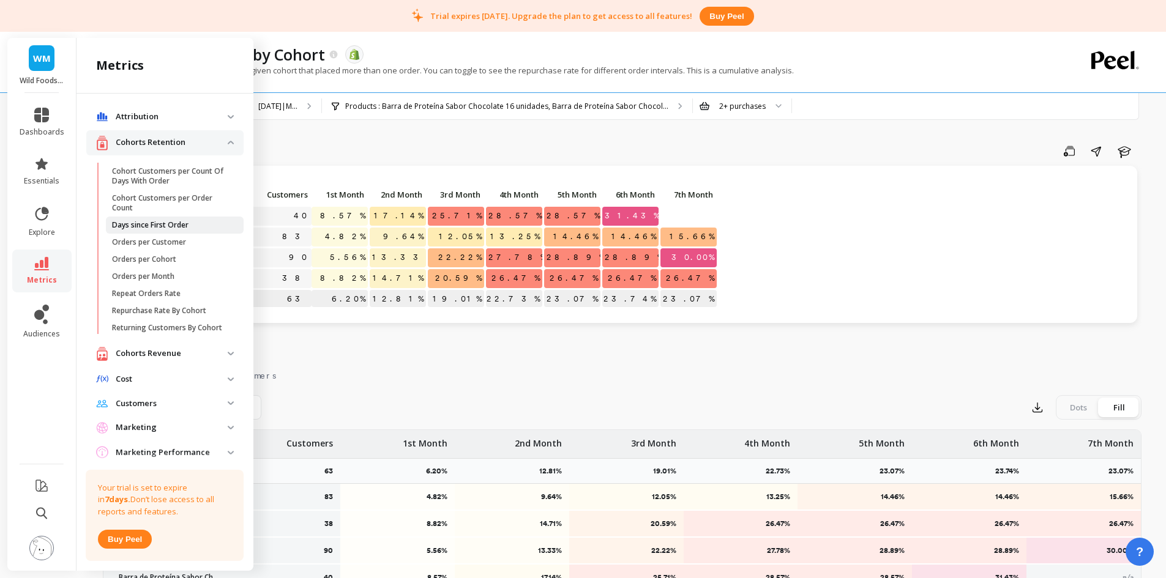
click at [172, 225] on p "Days since First Order" at bounding box center [150, 225] width 77 height 10
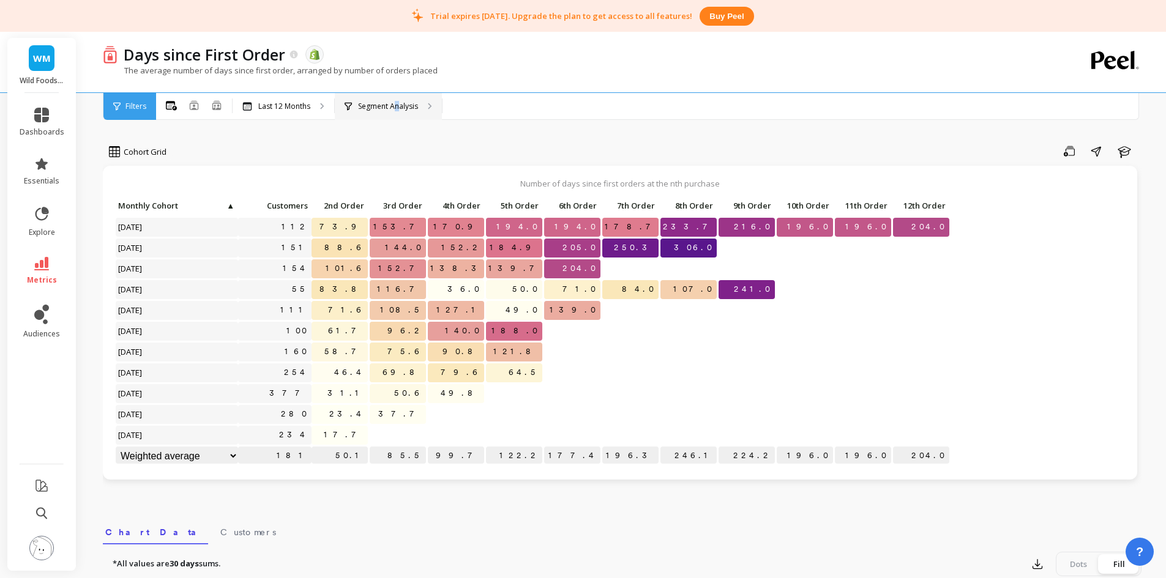
click at [398, 105] on p "Segment Analysis" at bounding box center [388, 107] width 60 height 10
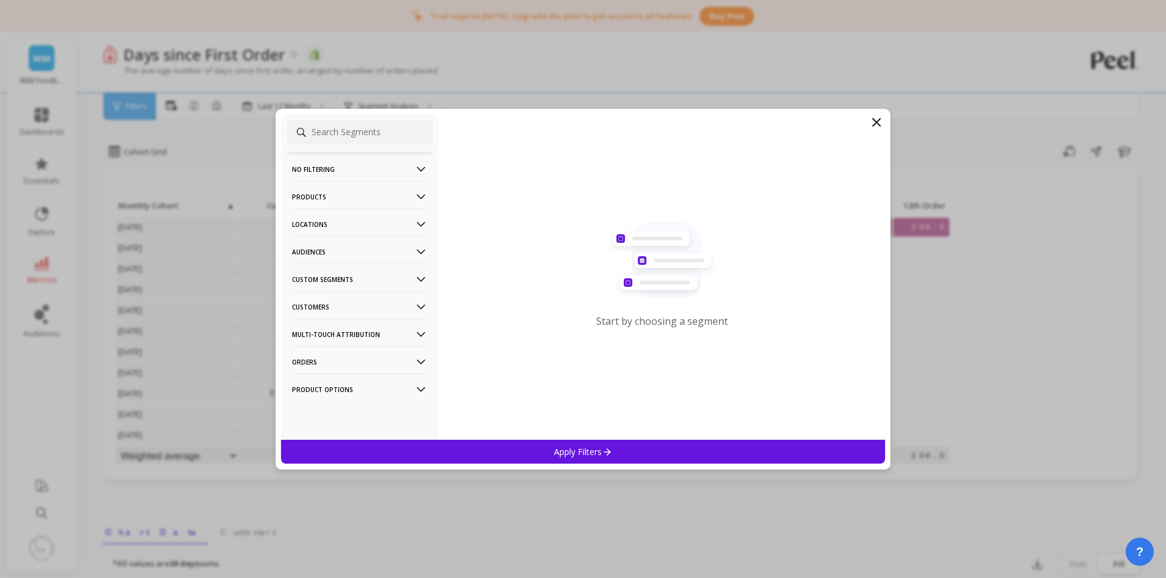
click at [342, 196] on p "Products" at bounding box center [360, 196] width 136 height 31
click at [333, 276] on div "Products" at bounding box center [360, 285] width 146 height 20
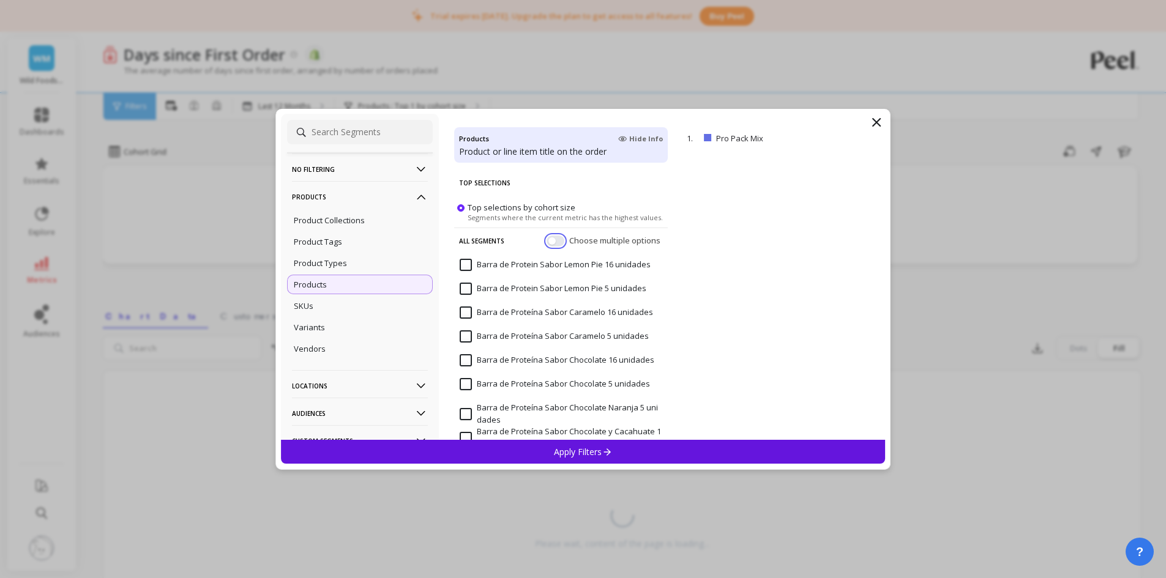
click at [551, 242] on button "button" at bounding box center [556, 240] width 18 height 11
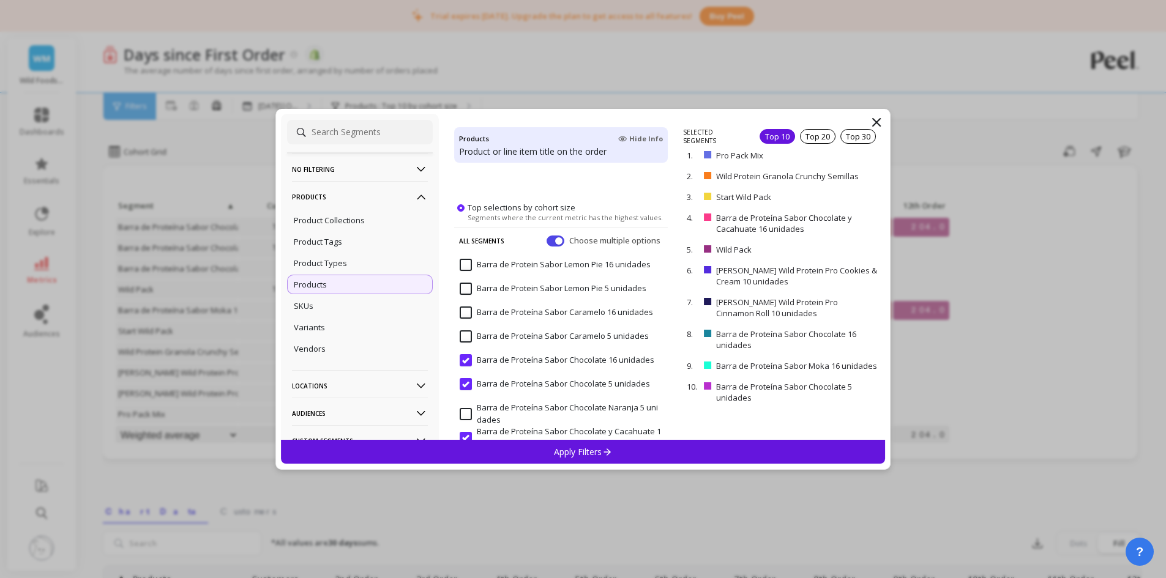
scroll to position [61, 0]
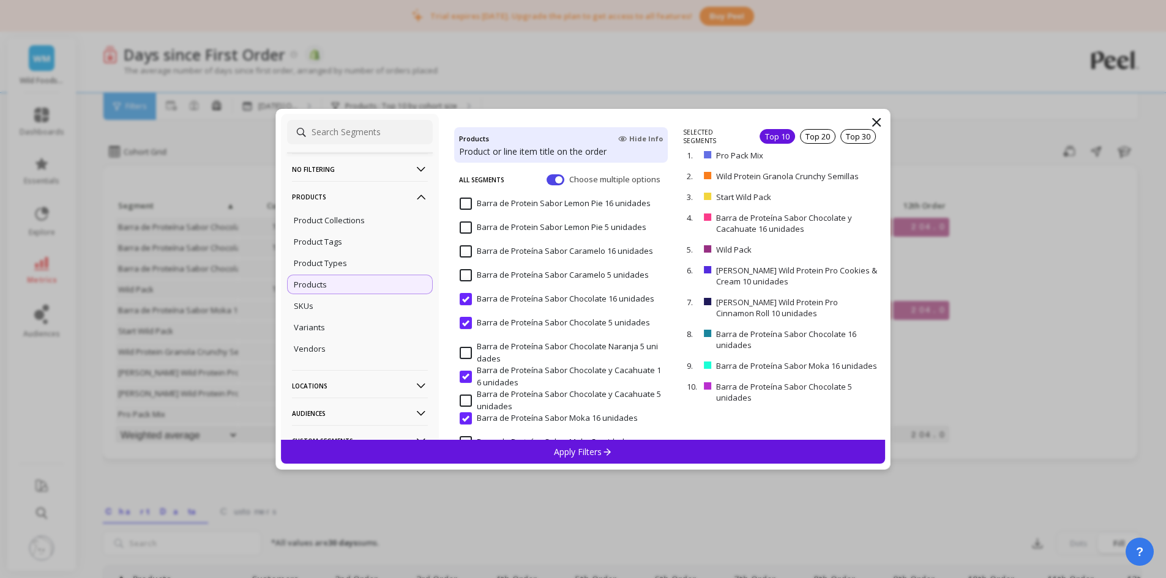
click at [473, 397] on input "Barra de Proteína Sabor Chocolate y Cacahuate 5 unidades" at bounding box center [561, 401] width 203 height 24
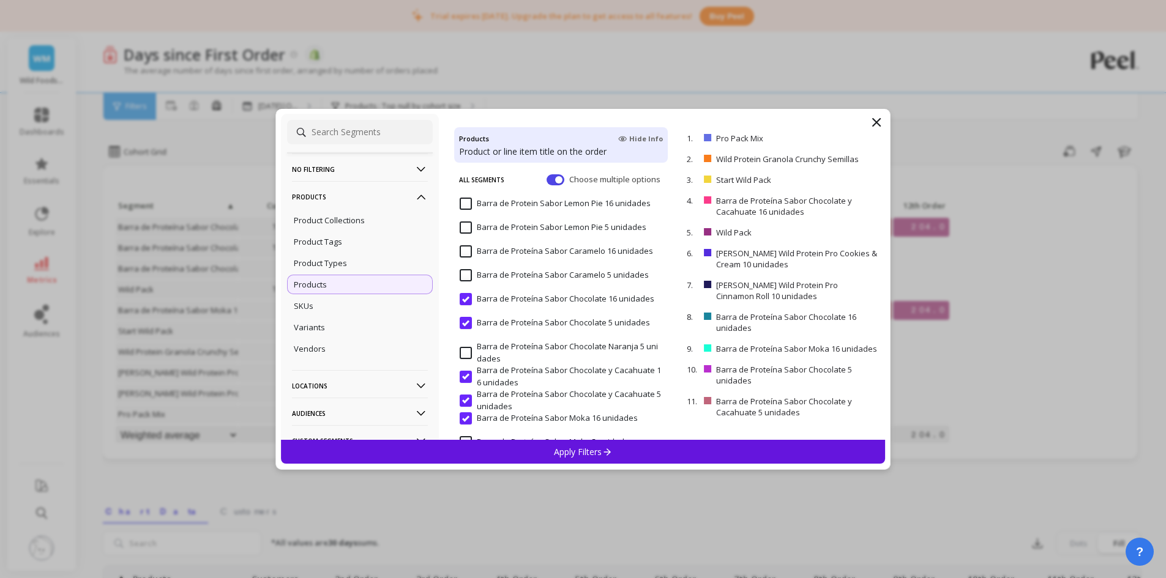
click at [463, 418] on input "Barra de Proteína Sabor Moka 16 unidades" at bounding box center [549, 418] width 178 height 12
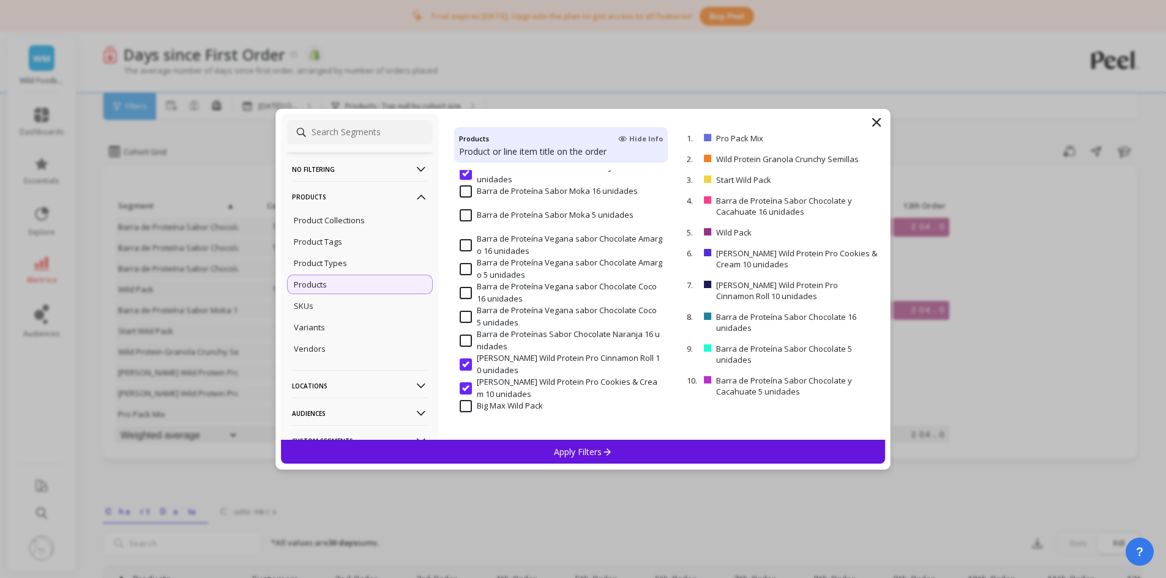
scroll to position [306, 0]
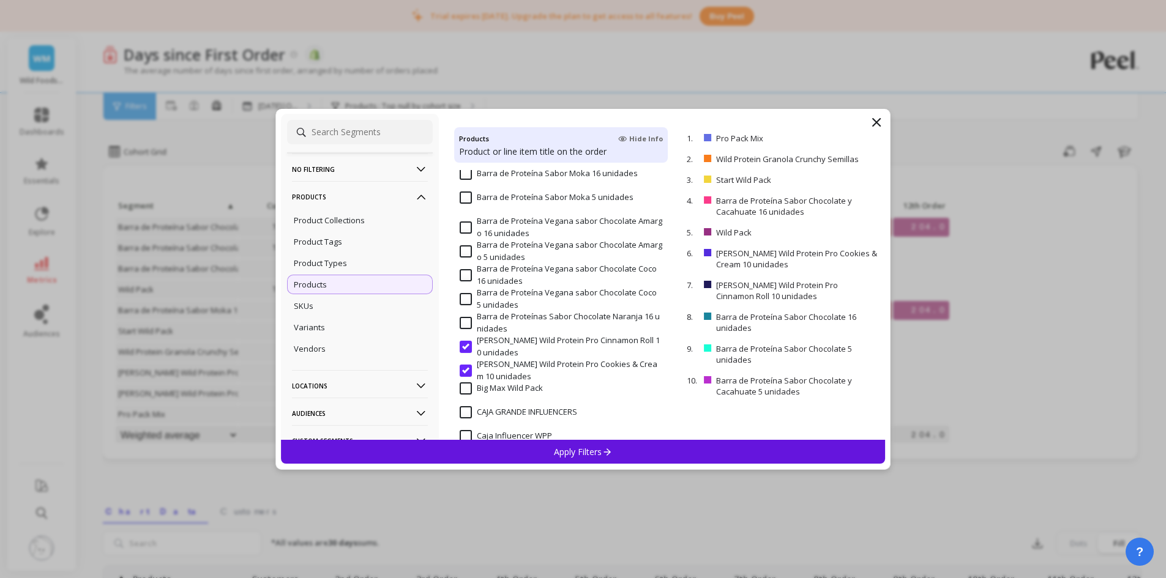
click at [466, 347] on input "[PERSON_NAME] Wild Protein Pro Cinnamon Roll 10 unidades" at bounding box center [561, 347] width 203 height 24
click at [468, 375] on input "[PERSON_NAME] Wild Protein Pro Cookies & Cream 10 unidades" at bounding box center [561, 371] width 203 height 24
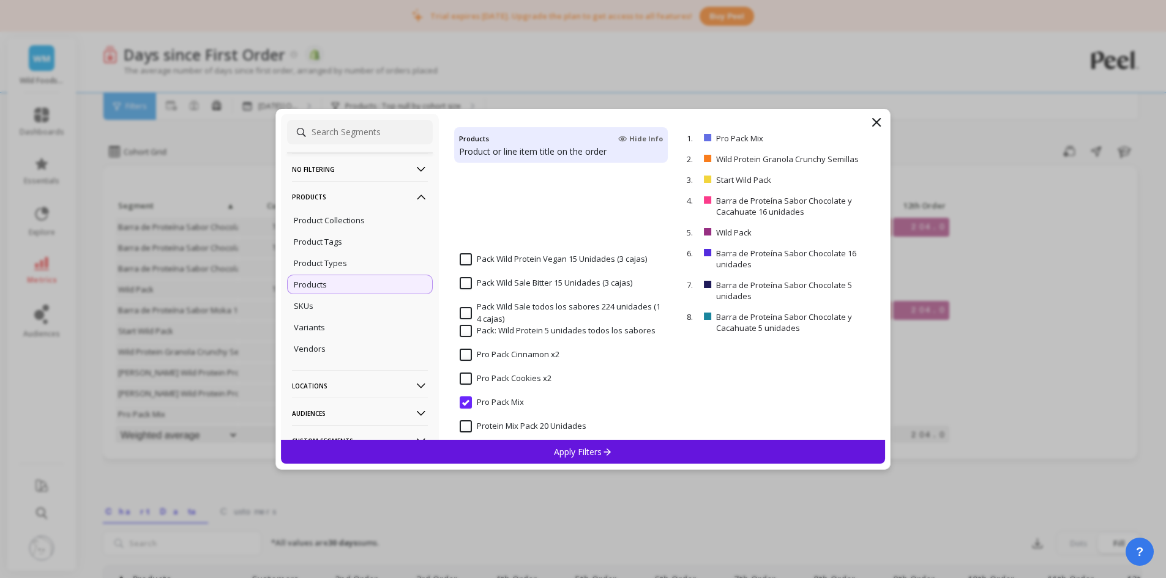
scroll to position [1346, 0]
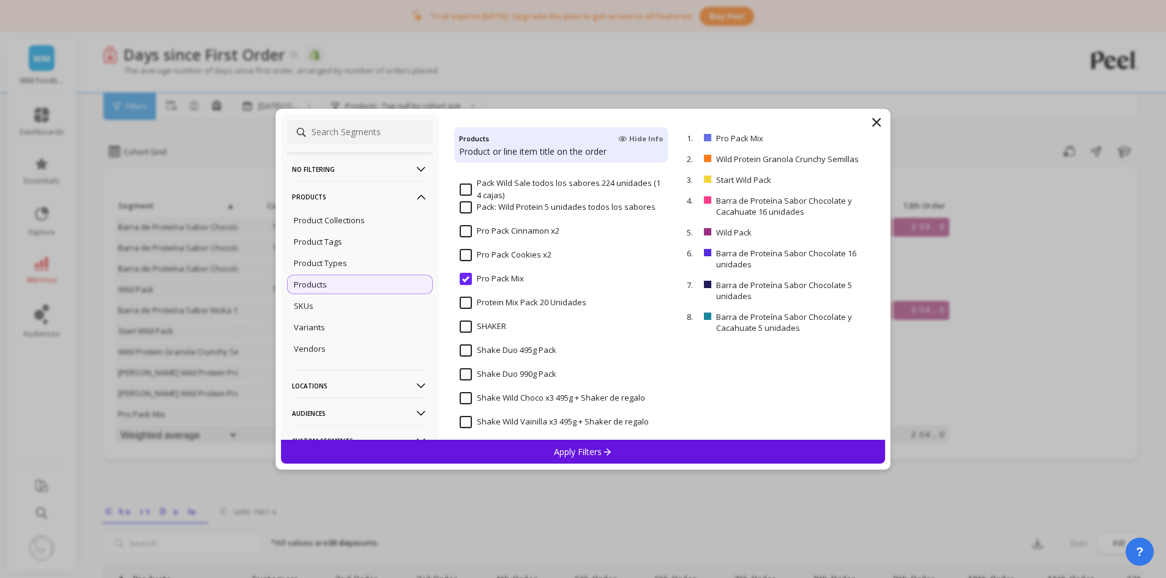
click at [468, 277] on input "Pro Pack Mix" at bounding box center [492, 279] width 64 height 12
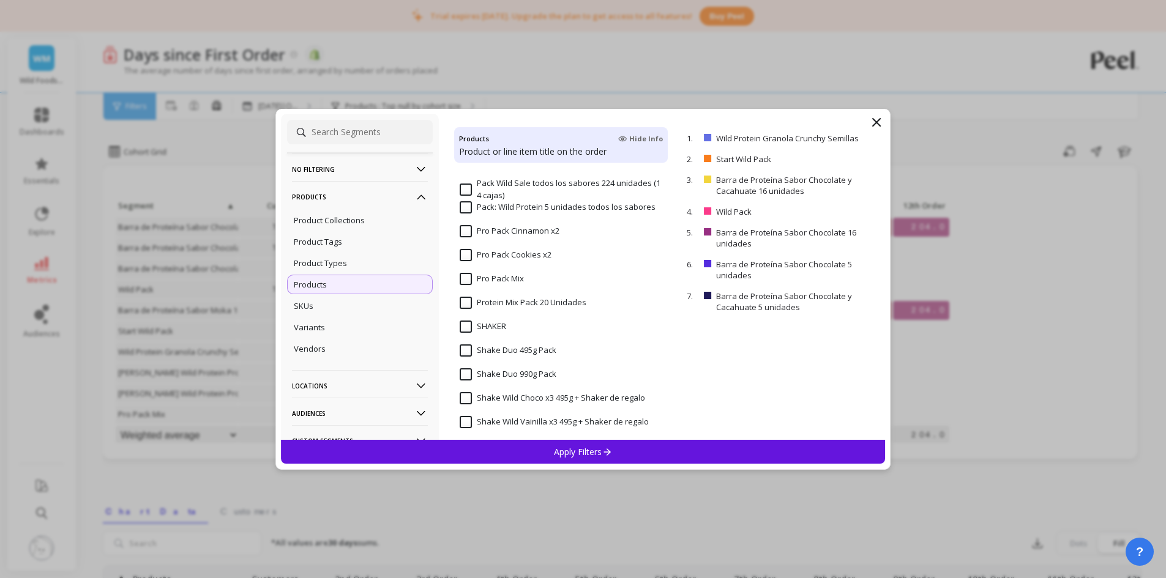
scroll to position [1530, 0]
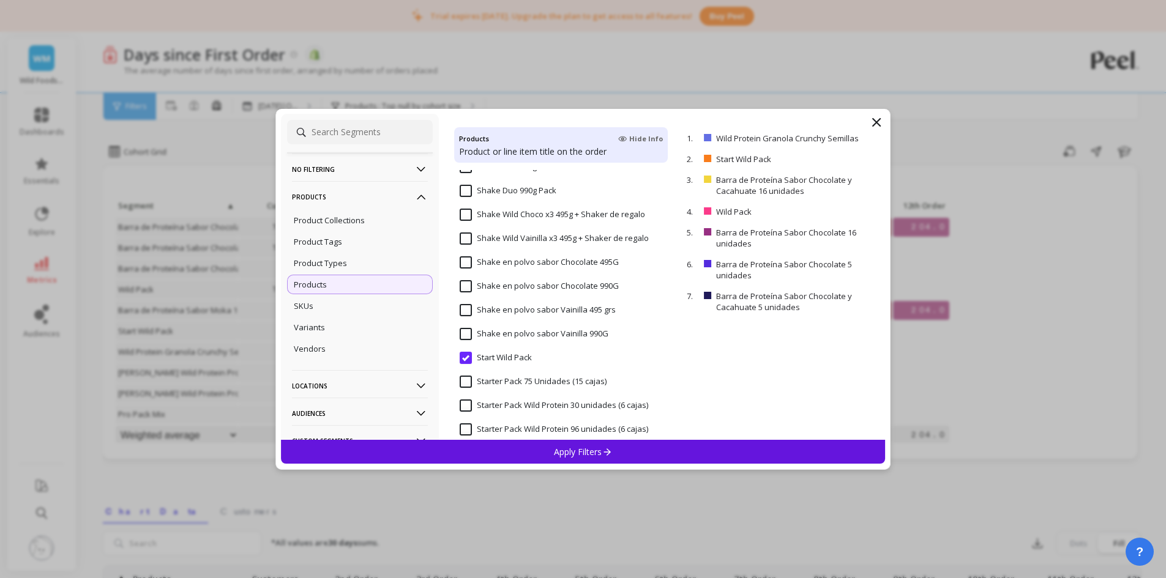
click at [458, 361] on div "Start Wild Pack" at bounding box center [561, 364] width 214 height 37
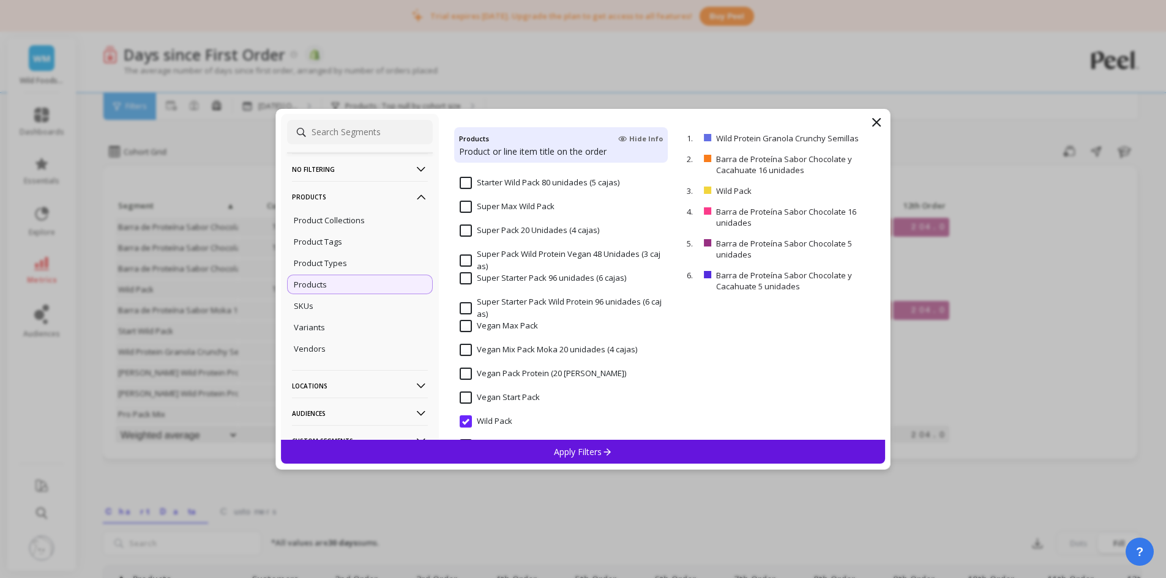
scroll to position [1836, 0]
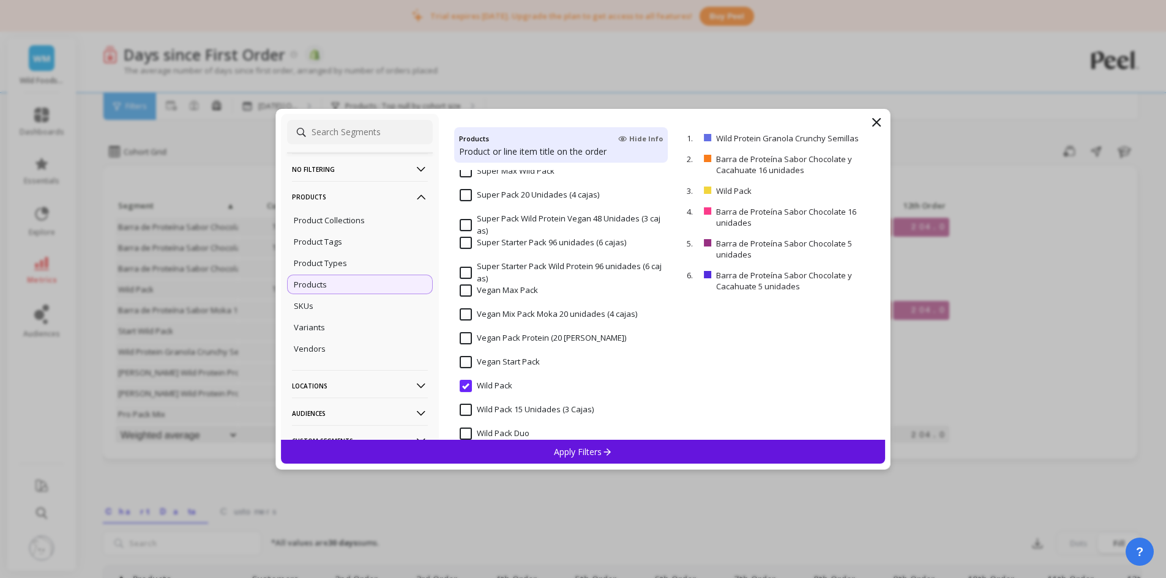
click at [464, 384] on input "Wild Pack" at bounding box center [486, 386] width 53 height 12
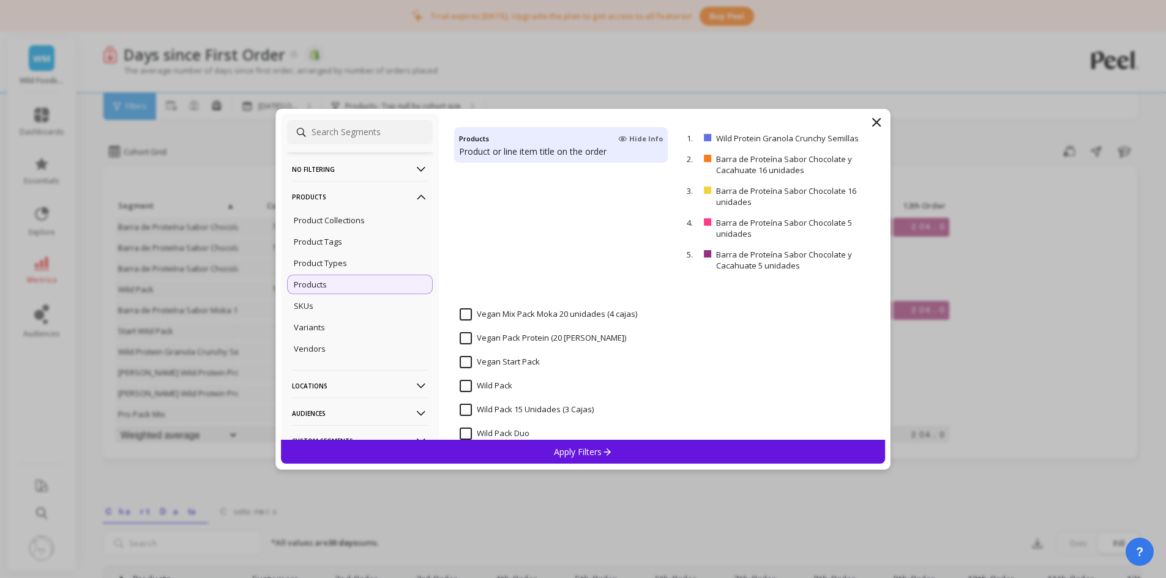
scroll to position [2020, 0]
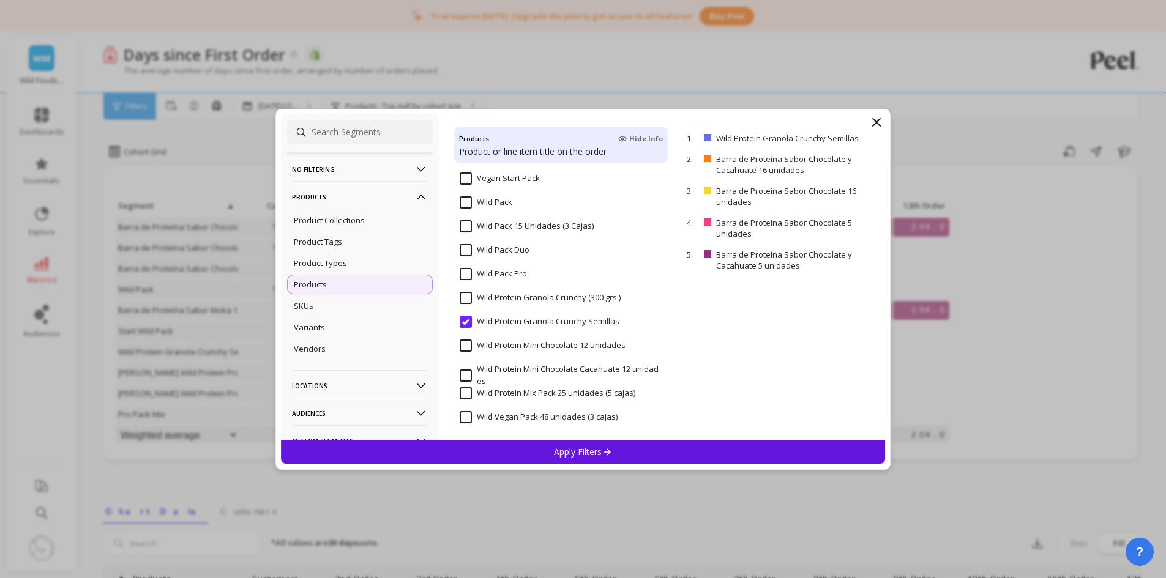
click at [466, 323] on input "Wild Protein Granola Crunchy Semillas" at bounding box center [540, 322] width 160 height 12
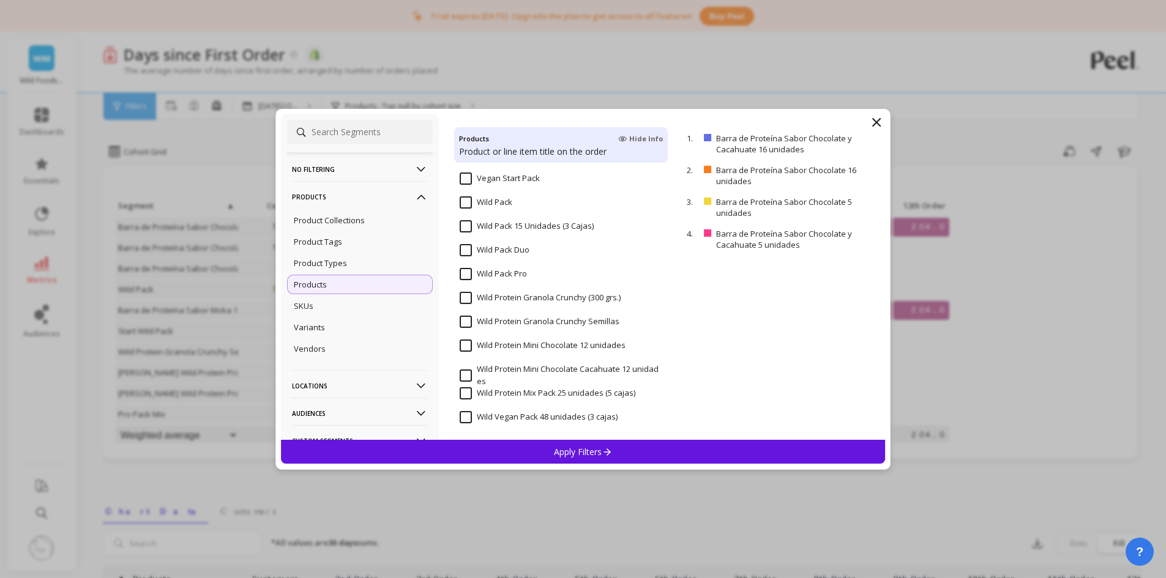
scroll to position [2022, 0]
click at [596, 455] on p "Apply Filters" at bounding box center [583, 452] width 58 height 12
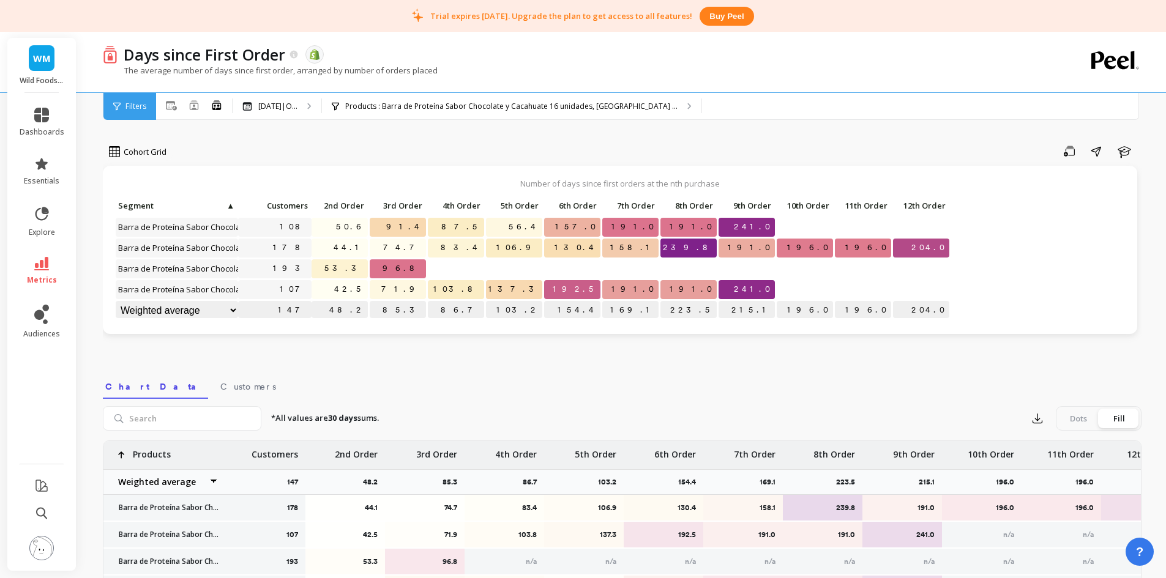
click at [44, 269] on icon at bounding box center [41, 263] width 15 height 13
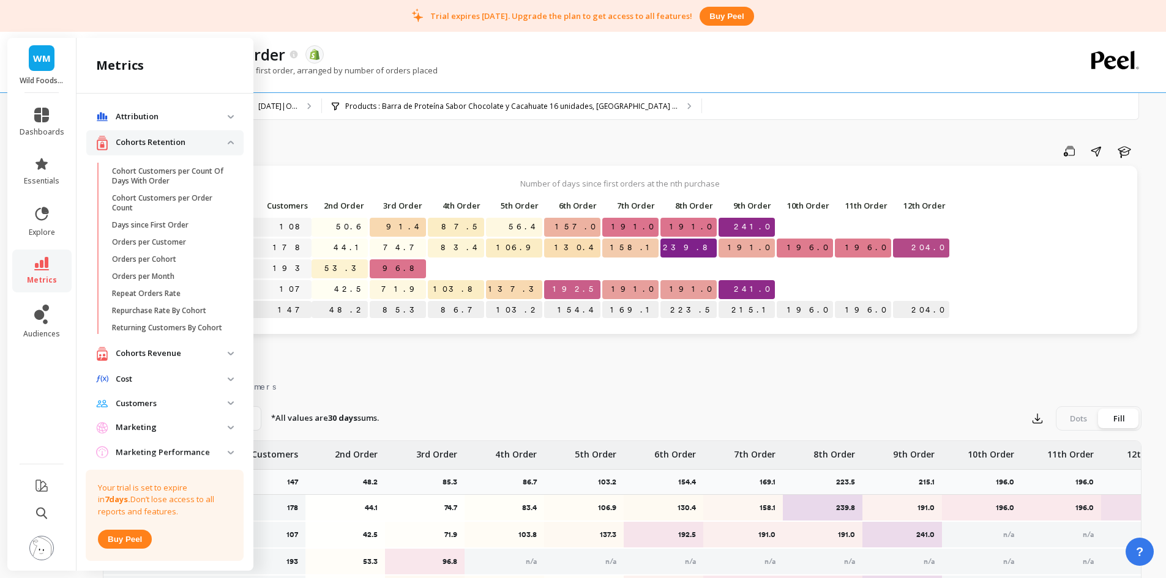
click at [207, 143] on p "Cohorts Retention" at bounding box center [172, 142] width 112 height 12
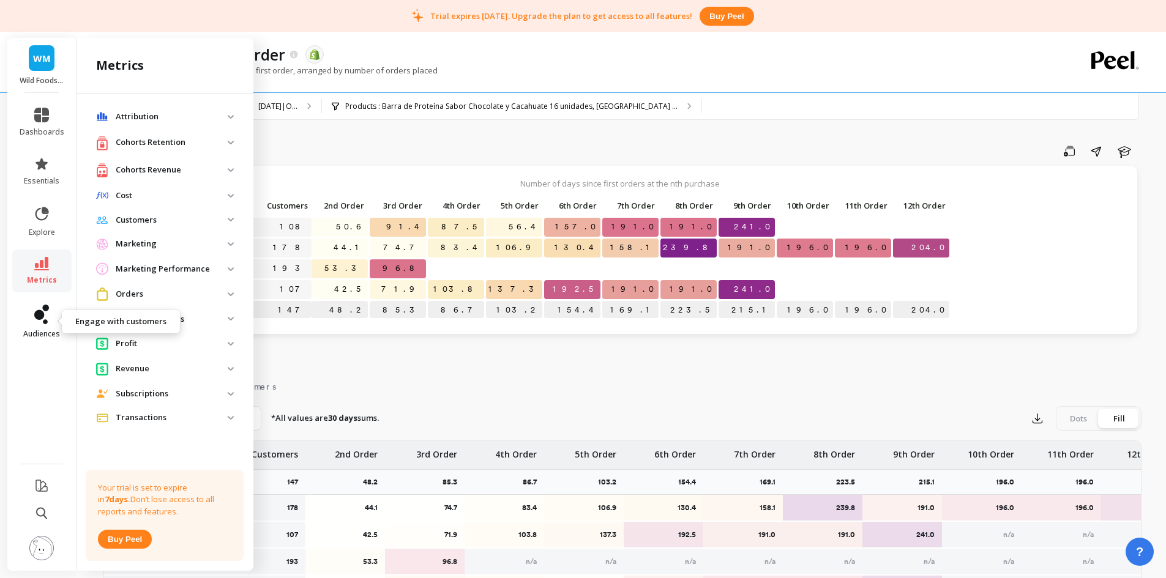
click at [34, 325] on link "audiences" at bounding box center [42, 322] width 45 height 34
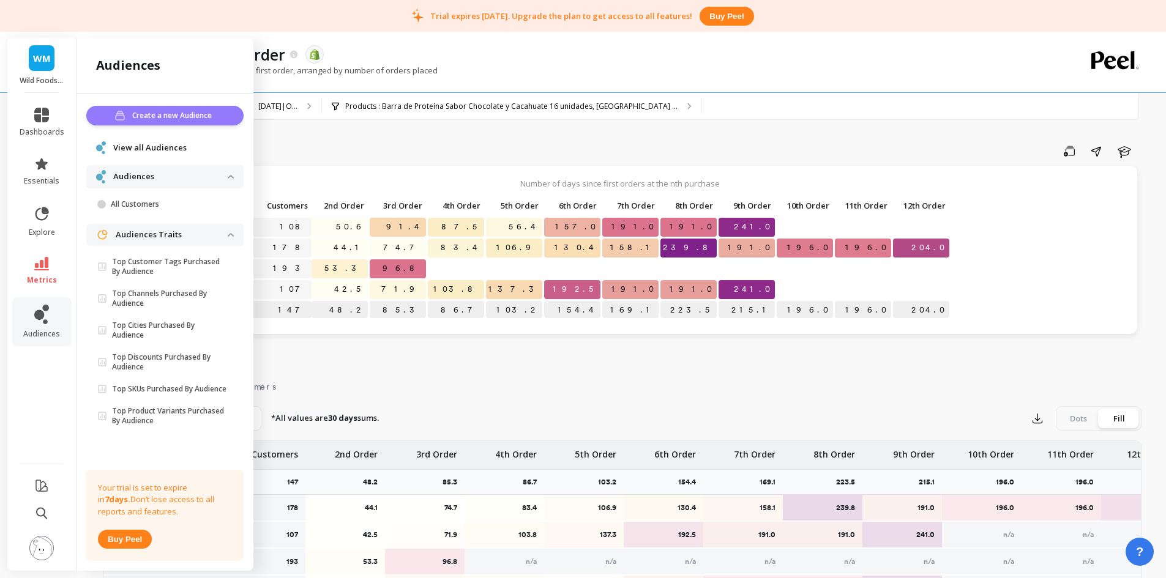
click at [199, 121] on span "Create a new Audience" at bounding box center [173, 116] width 83 height 12
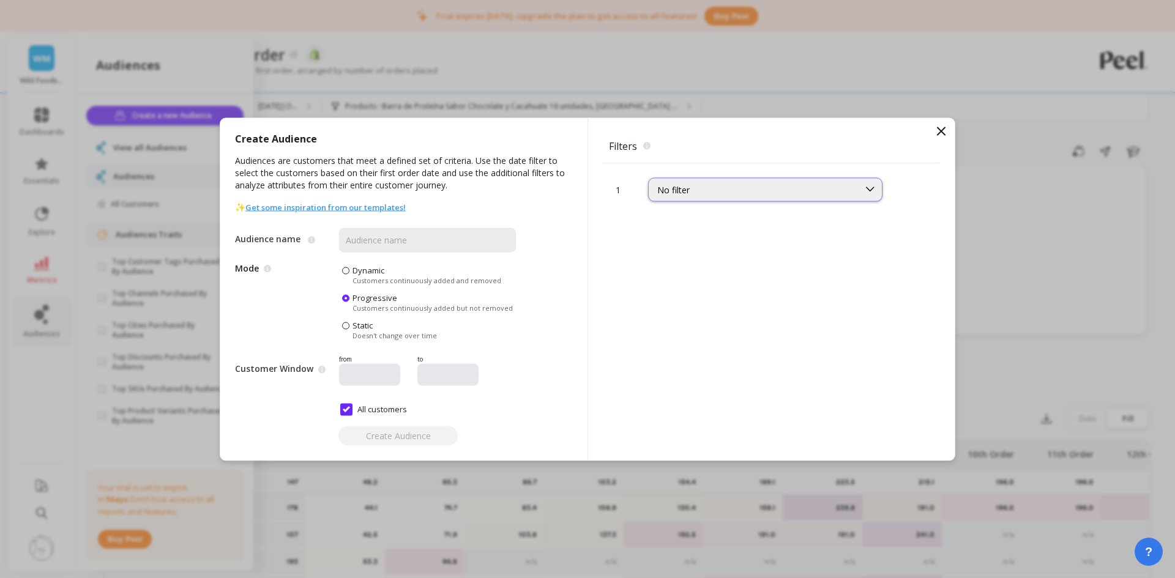
click at [766, 200] on div "No filter" at bounding box center [765, 189] width 234 height 24
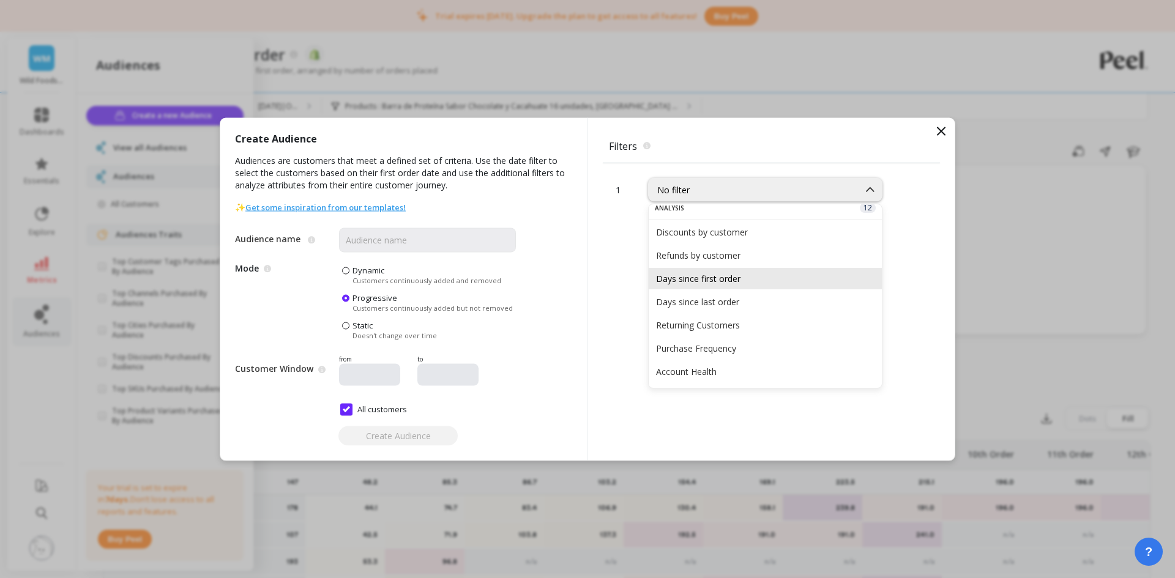
scroll to position [61, 0]
click at [895, 283] on div "1 46 results available. Use Up and Down to choose options, press Enter to selec…" at bounding box center [771, 311] width 337 height 297
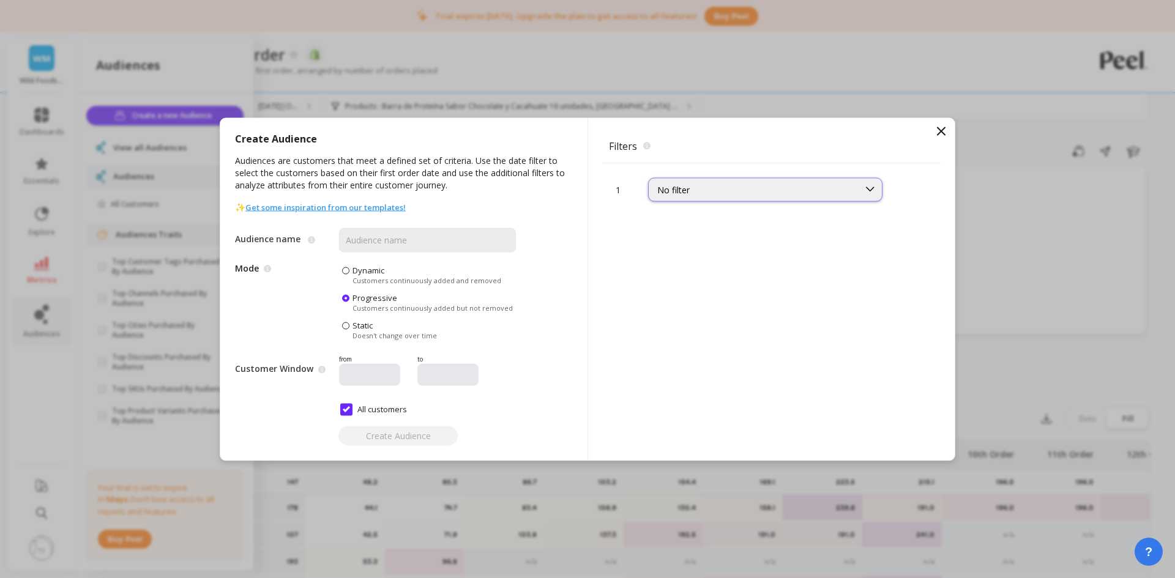
click at [717, 190] on div "No filter" at bounding box center [753, 190] width 193 height 12
click at [714, 351] on div "Products" at bounding box center [765, 351] width 218 height 12
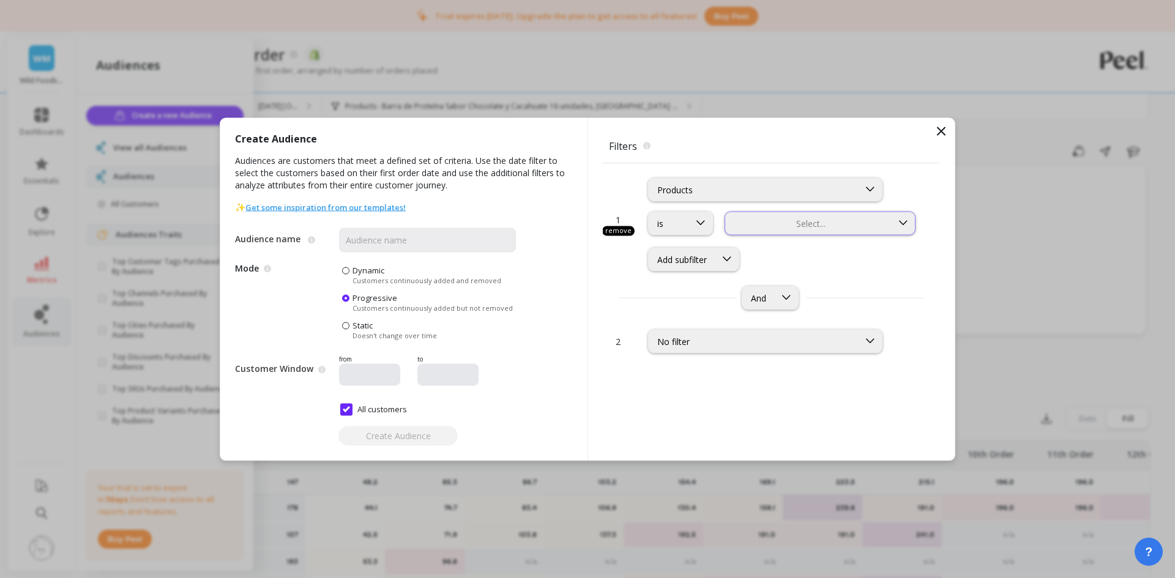
click at [760, 220] on div at bounding box center [808, 223] width 164 height 12
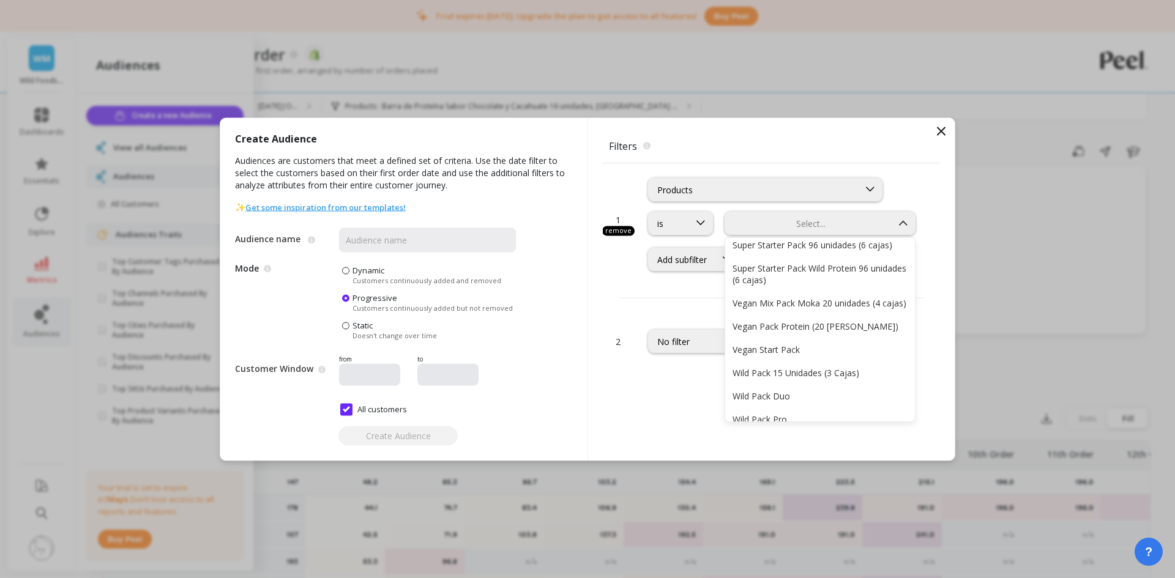
scroll to position [2564, 0]
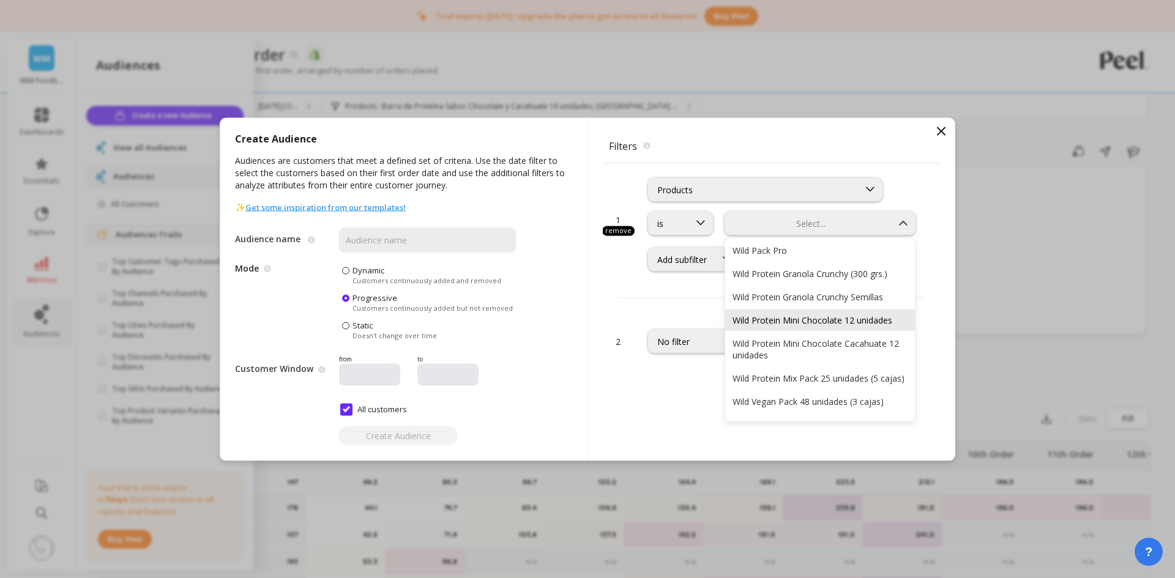
click at [816, 315] on div "Wild Protein Mini Chocolate 12 unidades" at bounding box center [820, 321] width 175 height 12
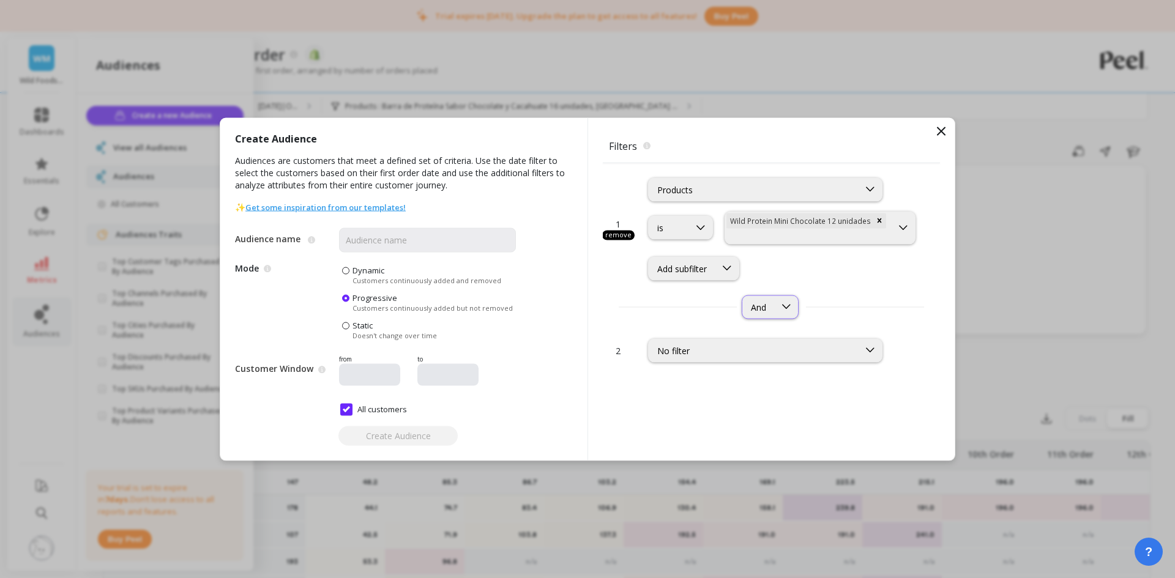
click at [780, 302] on icon at bounding box center [786, 306] width 13 height 13
click at [847, 302] on div "2 results available. Use Up and Down to choose options, press Enter to select t…" at bounding box center [771, 307] width 337 height 24
click at [692, 272] on div "Add subfilter" at bounding box center [682, 269] width 50 height 12
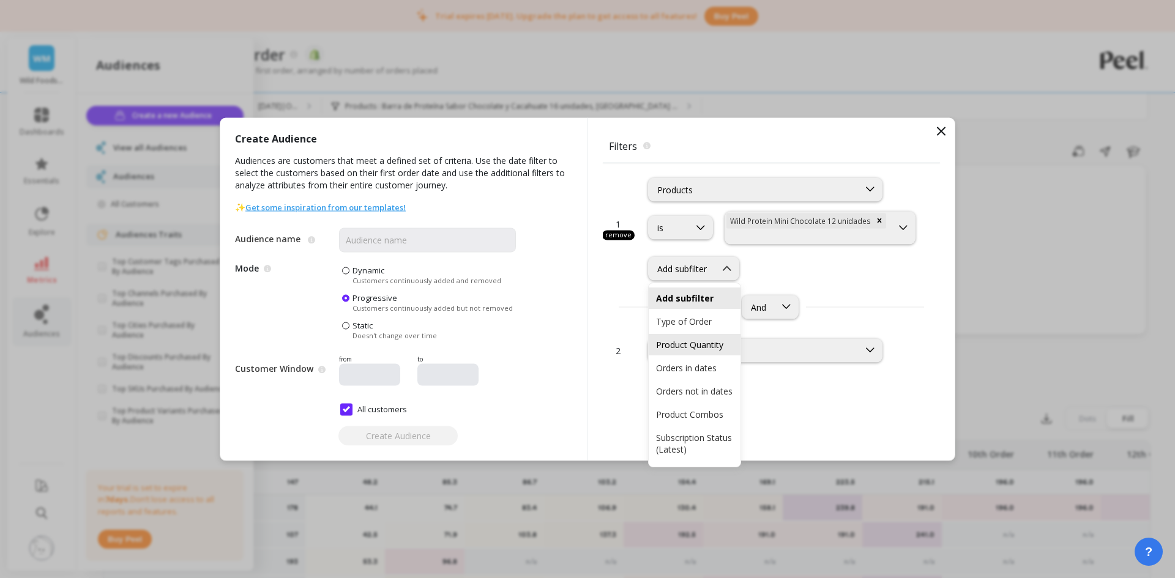
scroll to position [114, 0]
click at [835, 446] on div "1 remove Products is option Wild Protein Mini Chocolate 12 unidades, selected. …" at bounding box center [771, 311] width 337 height 297
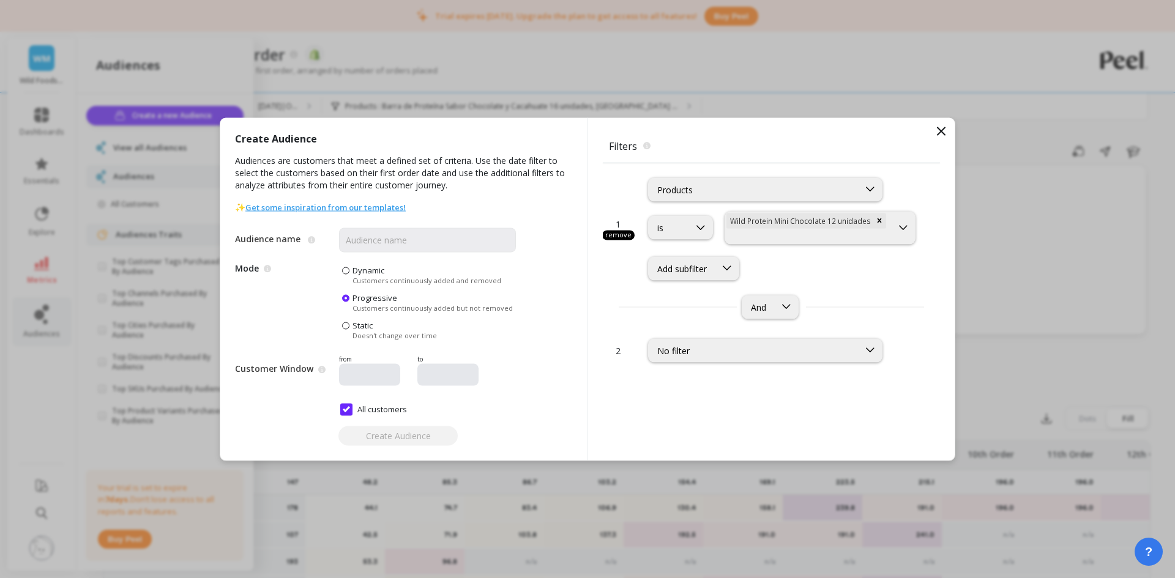
click at [753, 247] on div "is option Wild Protein Mini Chocolate 12 unidades, selected. Wild Protein Mini …" at bounding box center [783, 245] width 270 height 69
click at [758, 243] on div "Wild Protein Mini Chocolate 12 unidades" at bounding box center [808, 228] width 166 height 32
click at [950, 255] on div "Filters The filters to select which customers should be part of the audience. 1…" at bounding box center [771, 289] width 367 height 343
click at [724, 267] on icon at bounding box center [726, 268] width 13 height 13
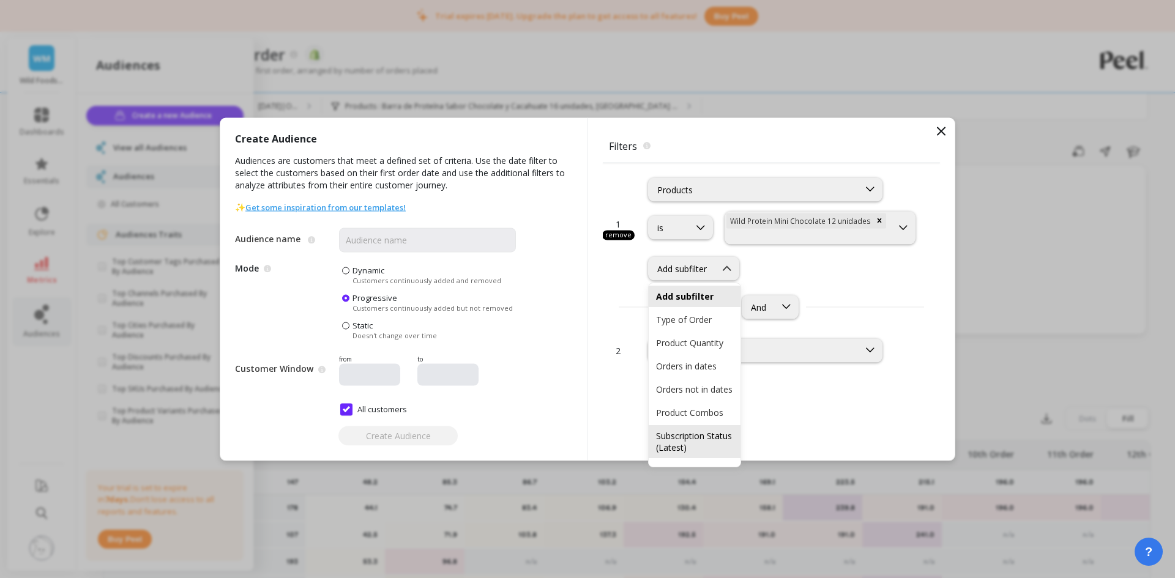
scroll to position [0, 0]
click at [691, 349] on div "Product Quantity" at bounding box center [694, 345] width 77 height 12
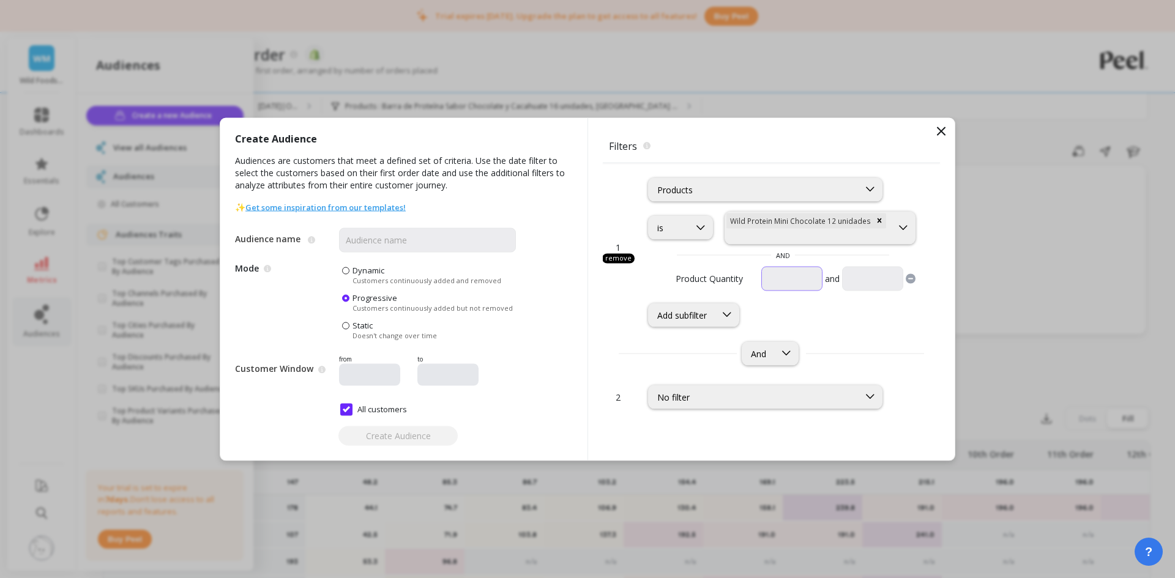
click at [777, 284] on input "currency" at bounding box center [791, 278] width 61 height 24
click at [823, 284] on input "currency" at bounding box center [791, 278] width 61 height 24
click at [777, 279] on input "currency" at bounding box center [791, 278] width 61 height 24
click at [698, 283] on span "Product Quantity" at bounding box center [715, 278] width 79 height 13
click at [704, 317] on div "Add subfilter" at bounding box center [682, 315] width 50 height 12
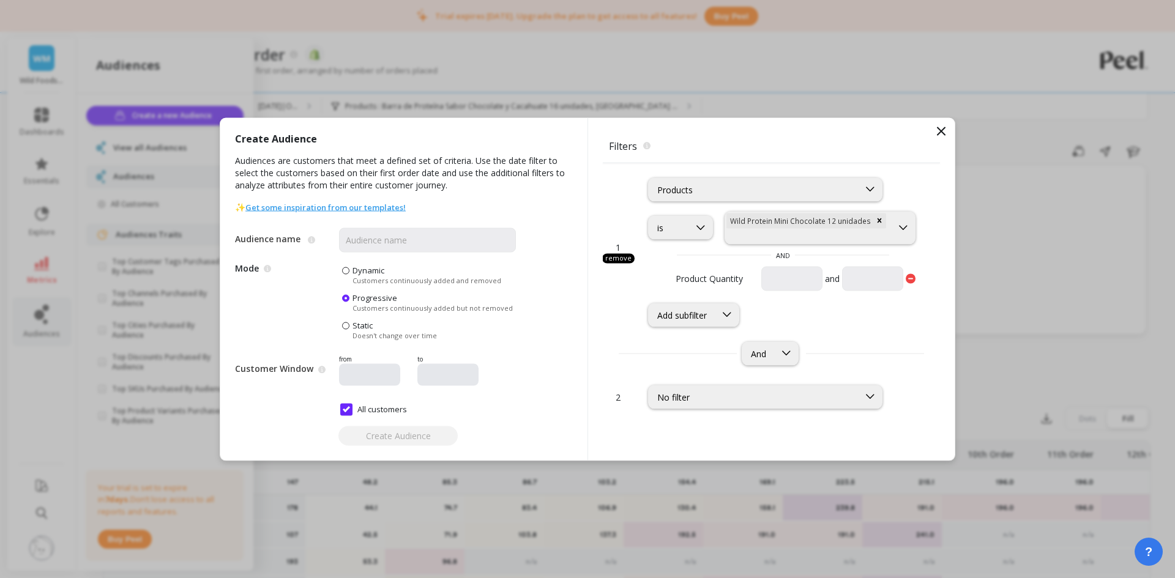
click at [914, 278] on icon at bounding box center [911, 279] width 10 height 10
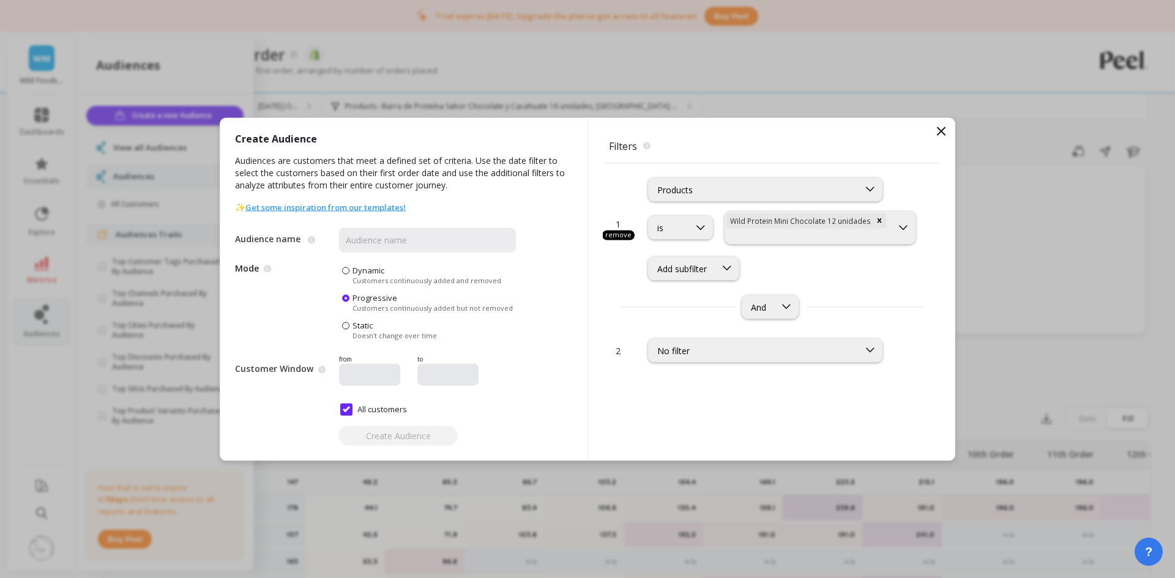
click at [707, 280] on div "1 remove Products is option Wild Protein Mini Chocolate 12 unidades, selected. …" at bounding box center [771, 243] width 337 height 161
click at [709, 276] on div "Add subfilter" at bounding box center [693, 268] width 91 height 24
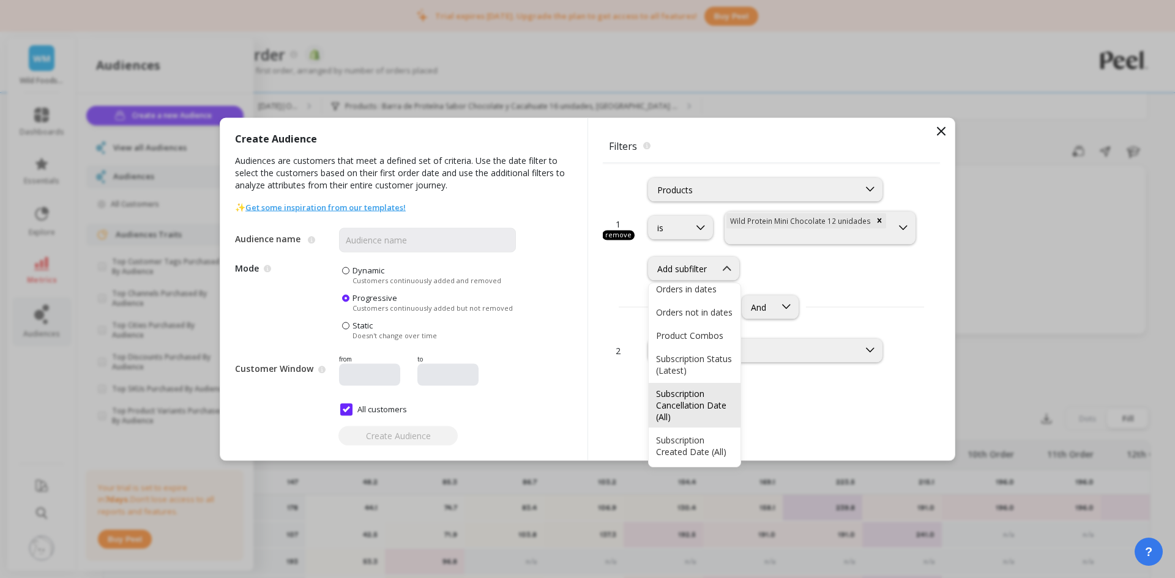
scroll to position [114, 0]
click at [831, 311] on div "And" at bounding box center [771, 307] width 337 height 24
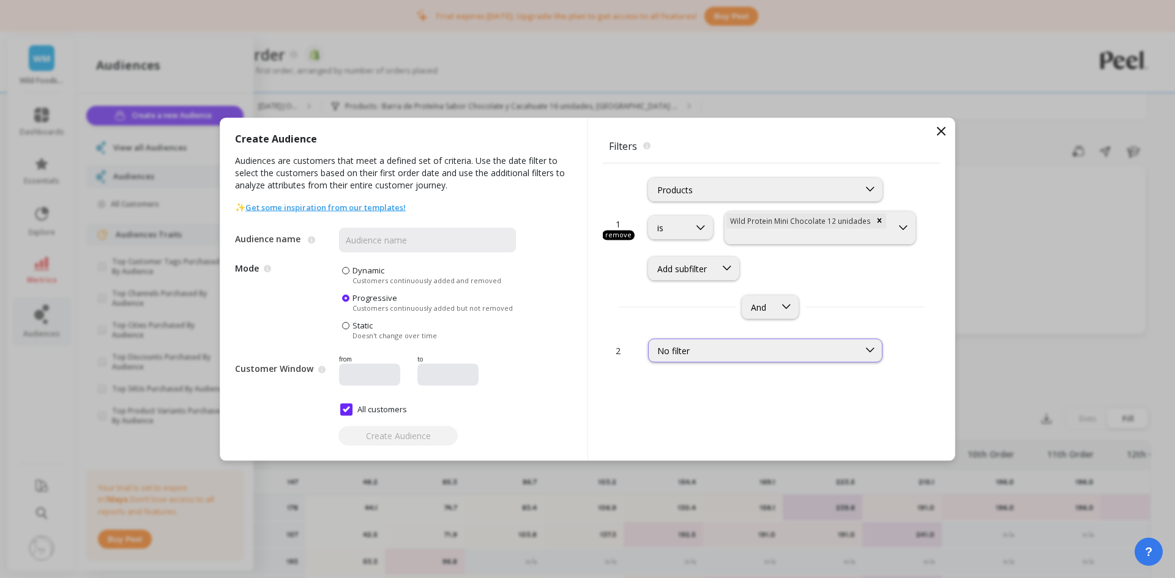
click at [725, 348] on div "No filter" at bounding box center [753, 351] width 193 height 12
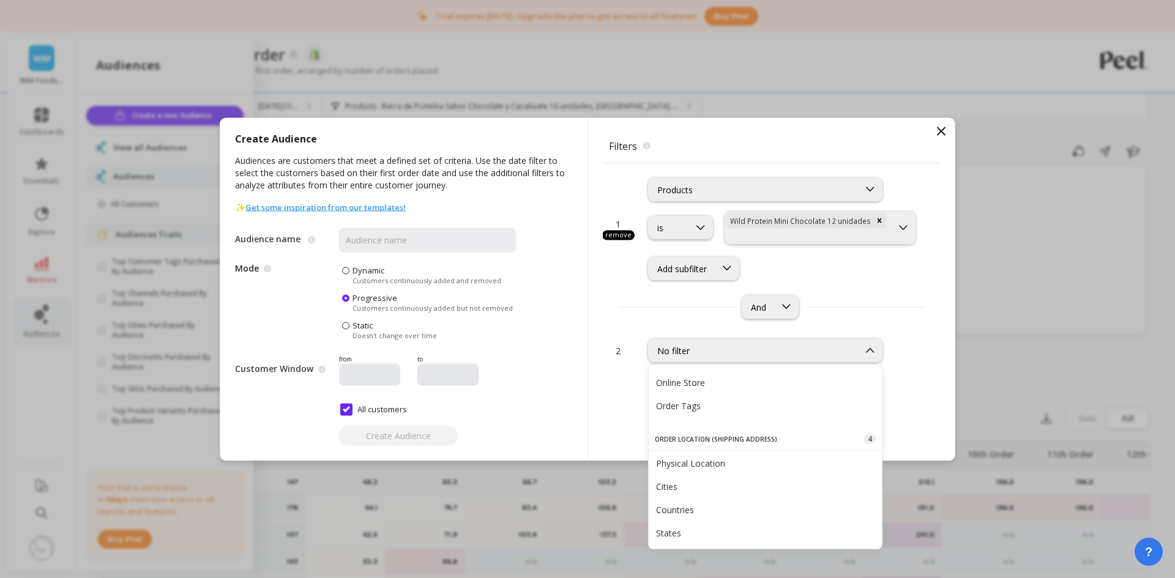
scroll to position [428, 0]
click at [491, 318] on div "Dynamic Customers continuously added and removed Progressive Customers continuo…" at bounding box center [427, 301] width 177 height 75
